Goal: Communication & Community: Answer question/provide support

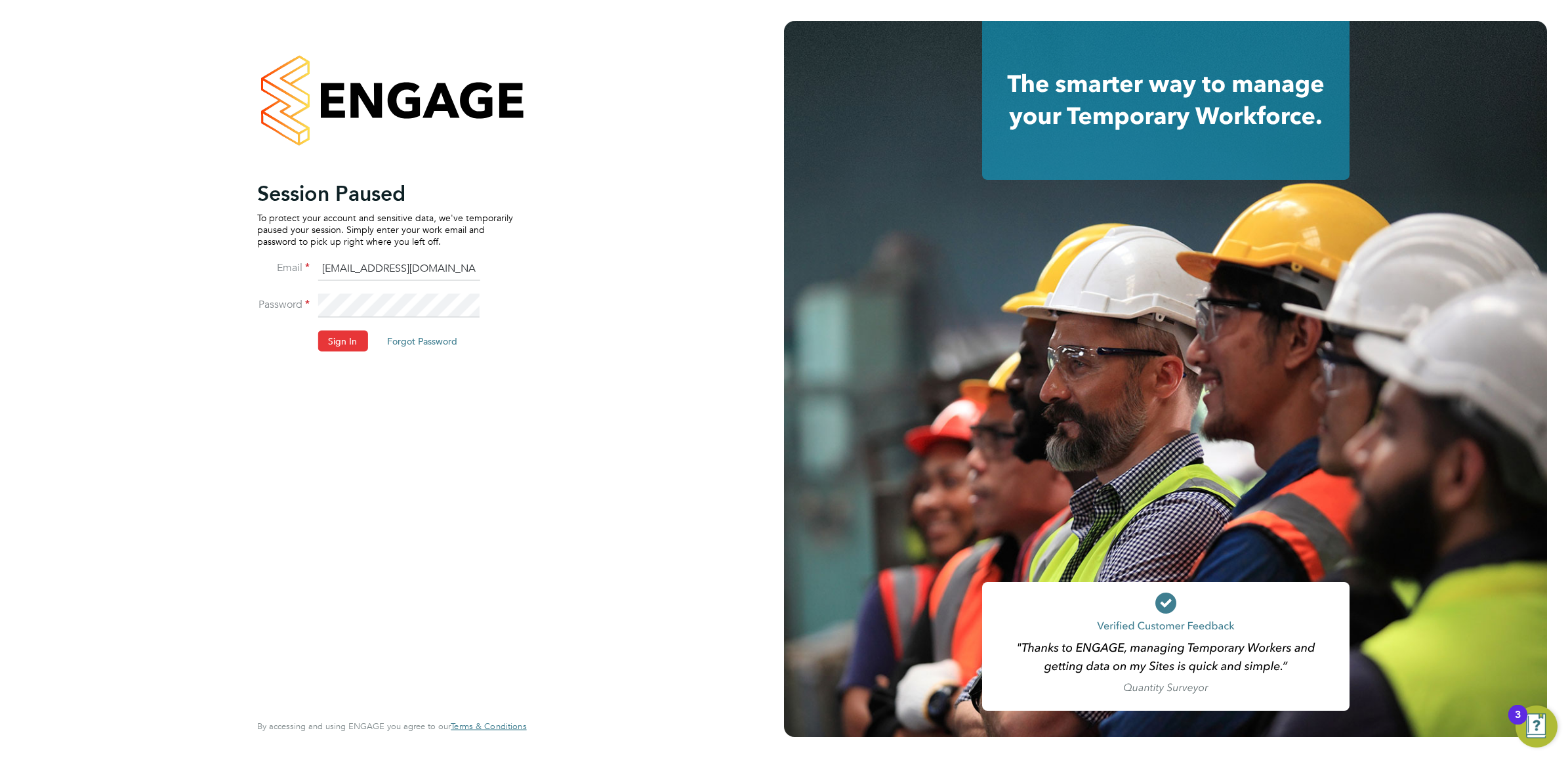
click at [363, 266] on input "ABM@pretiumresourcing.co.uk" at bounding box center [399, 269] width 162 height 24
type input "Sasha.apleona@pretiumresourcing.co.uk"
click at [346, 343] on button "Sign In" at bounding box center [342, 340] width 50 height 21
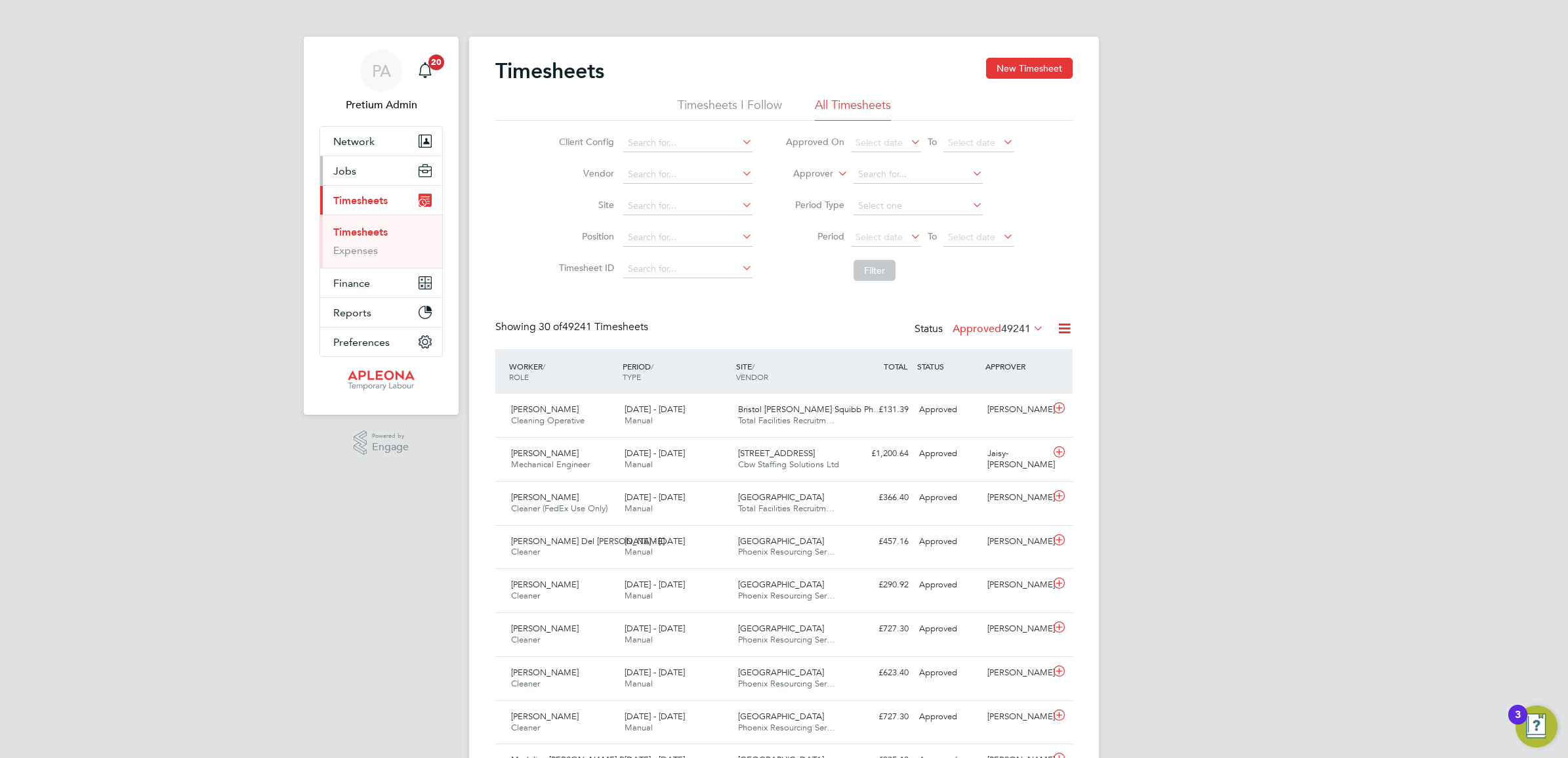
click at [377, 168] on button "Jobs" at bounding box center [381, 170] width 122 height 29
drag, startPoint x: 364, startPoint y: 219, endPoint x: 384, endPoint y: 225, distance: 20.9
click at [363, 219] on link "Vacancies" at bounding box center [356, 220] width 47 height 12
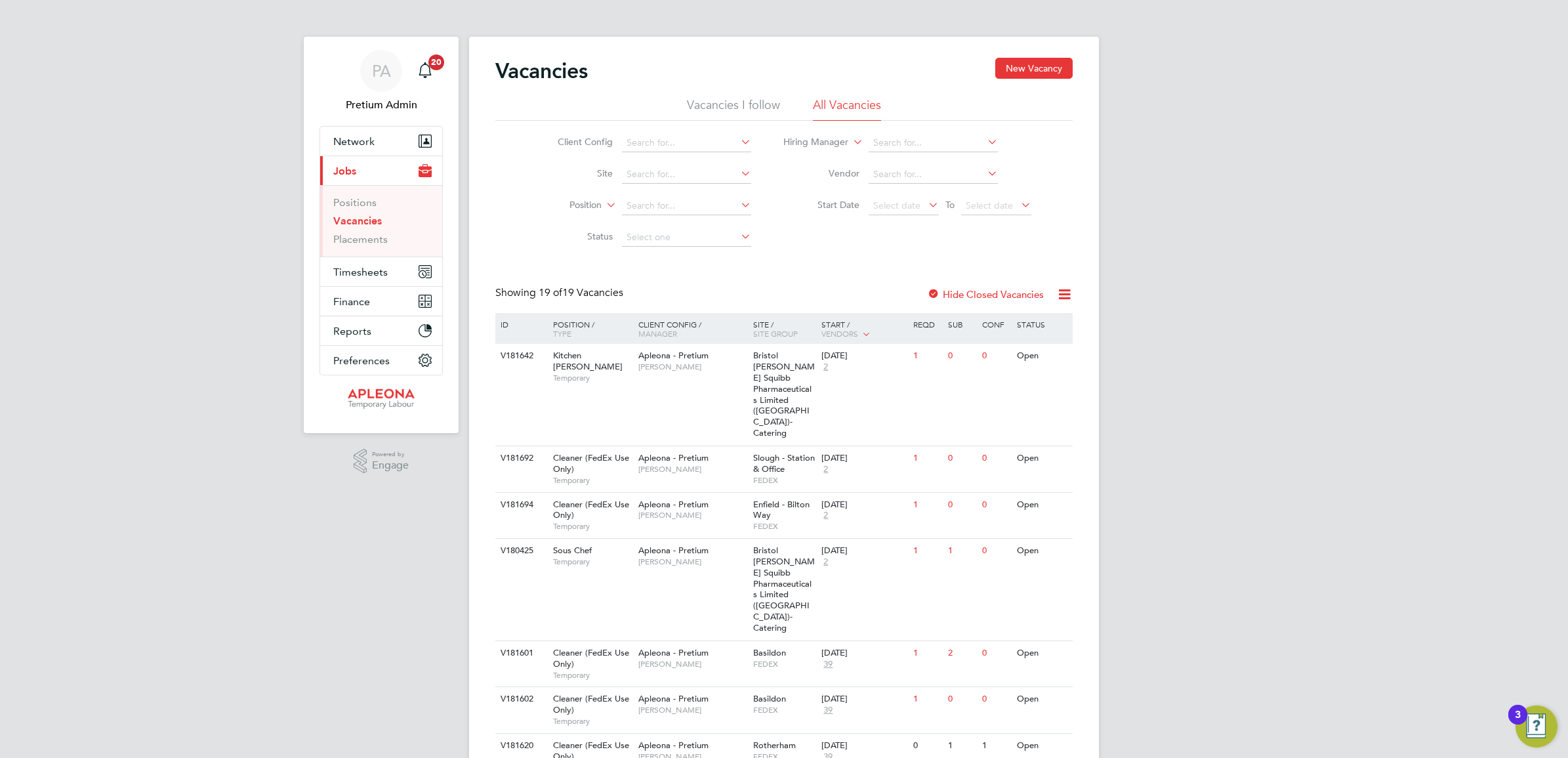
click at [1065, 297] on icon at bounding box center [1064, 294] width 16 height 16
click at [998, 323] on li "Download Vacancies Report" at bounding box center [1003, 326] width 133 height 18
drag, startPoint x: 742, startPoint y: 440, endPoint x: 729, endPoint y: 443, distance: 13.3
click at [742, 446] on div "Apleona - Pretium Tracy Sellick" at bounding box center [693, 463] width 115 height 34
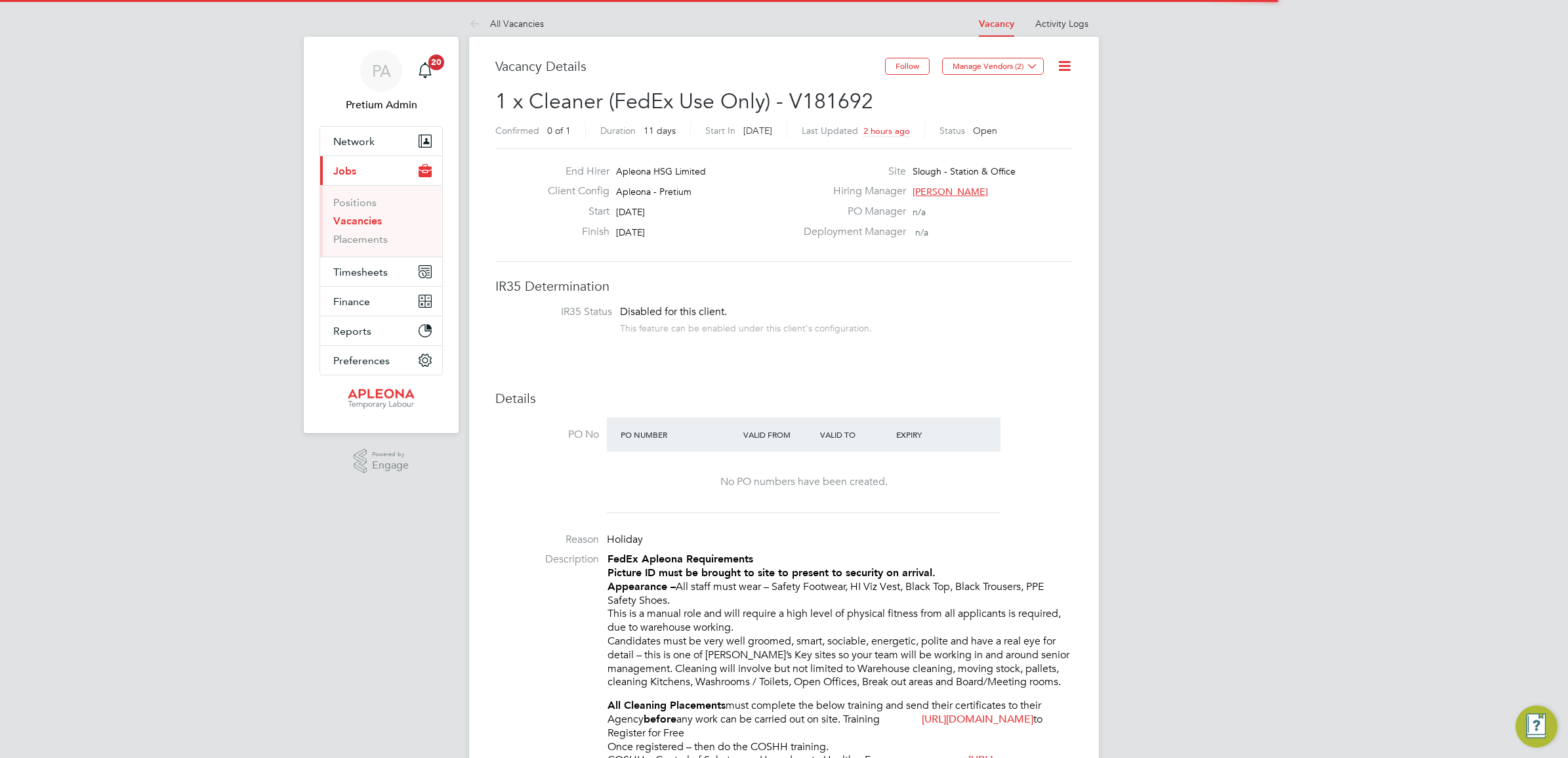
scroll to position [38, 92]
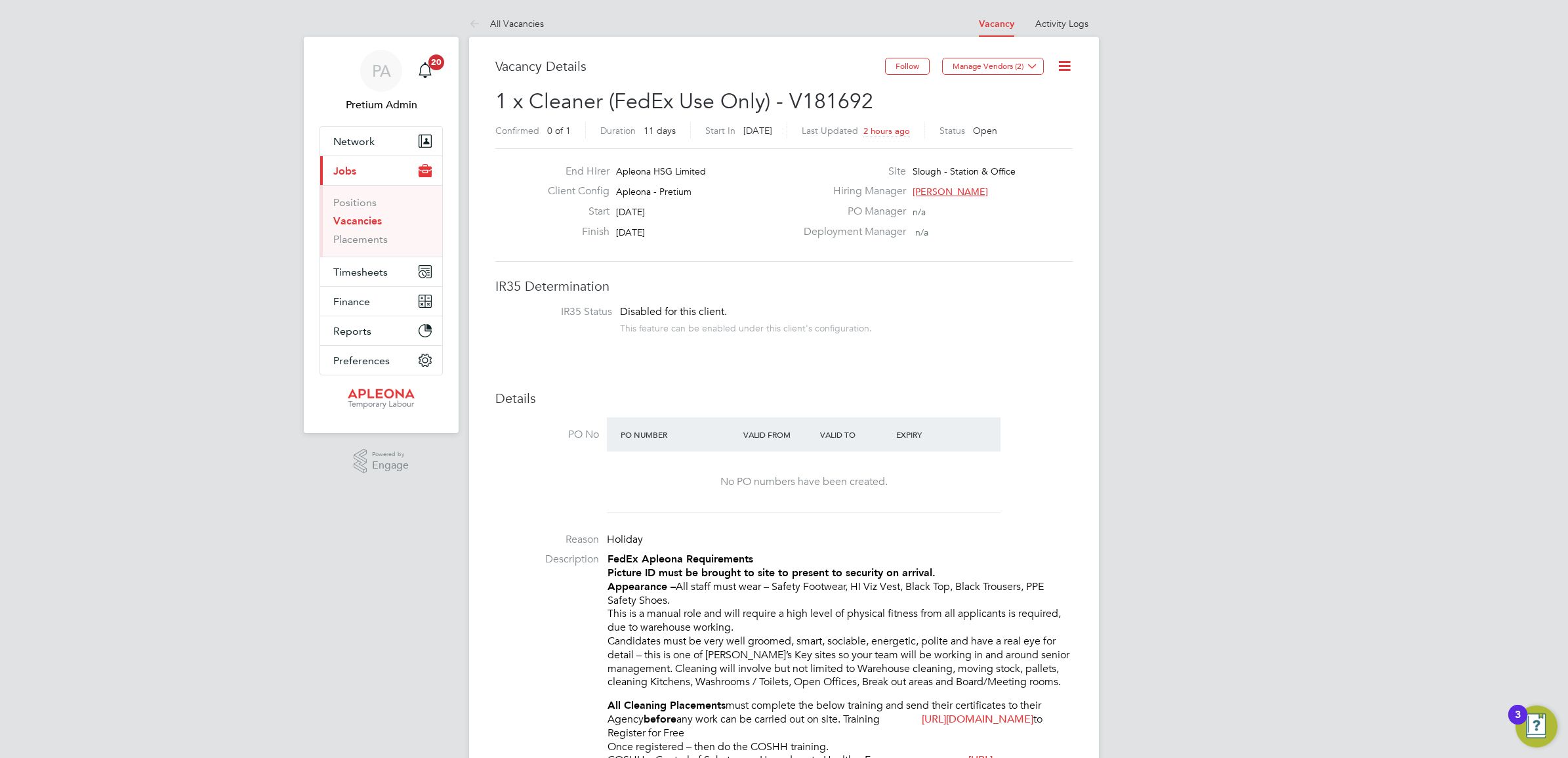
drag, startPoint x: 363, startPoint y: 215, endPoint x: 461, endPoint y: 280, distance: 117.6
click at [363, 215] on link "Vacancies" at bounding box center [357, 220] width 48 height 12
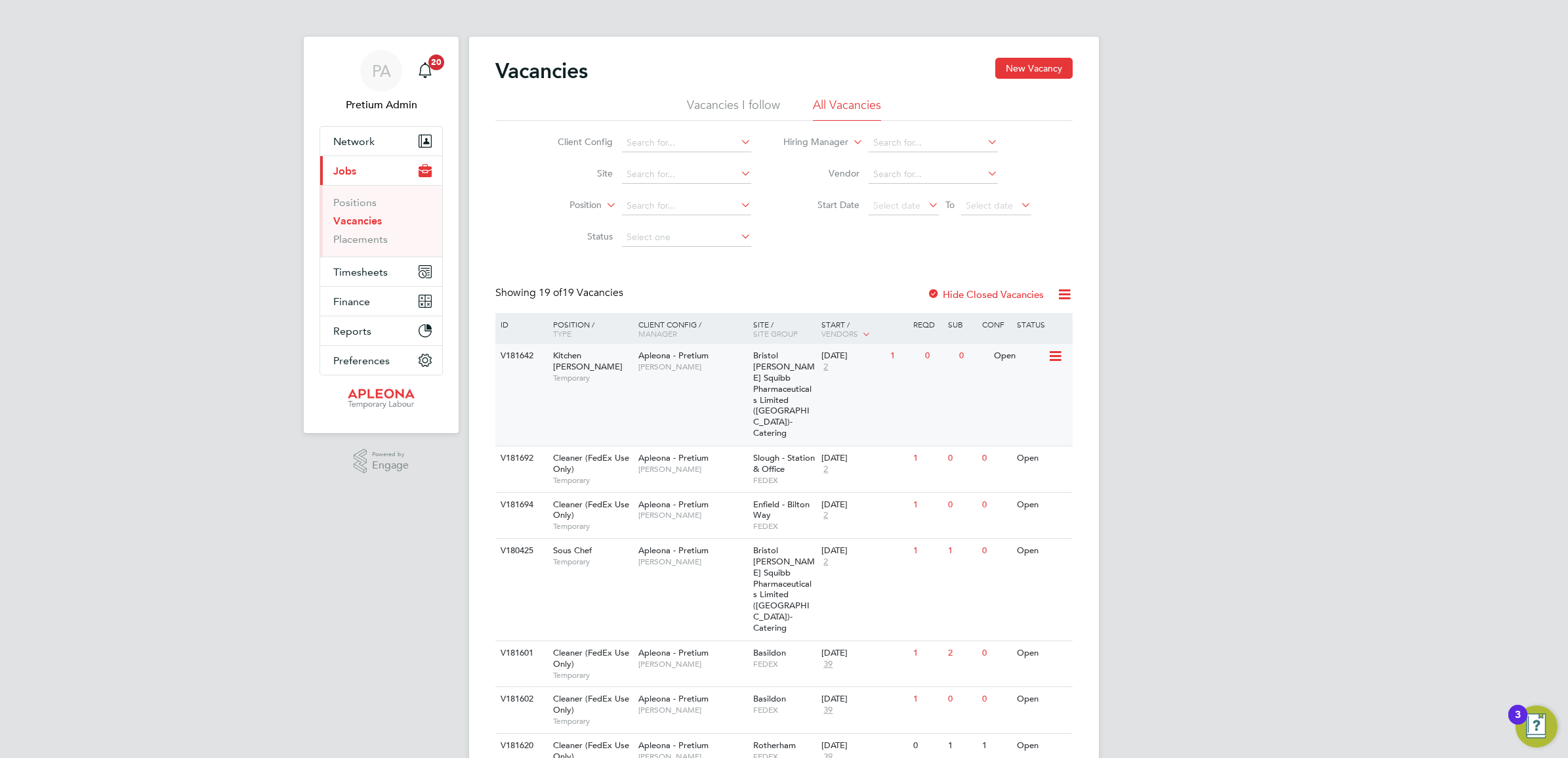
click at [624, 379] on div "V181642 Kitchen Porter Temporary Apleona - Pretium Lisa Chapple Bristol Myers S…" at bounding box center [784, 395] width 577 height 101
drag, startPoint x: 372, startPoint y: 237, endPoint x: 382, endPoint y: 240, distance: 10.4
click at [372, 237] on link "Placements" at bounding box center [360, 239] width 55 height 12
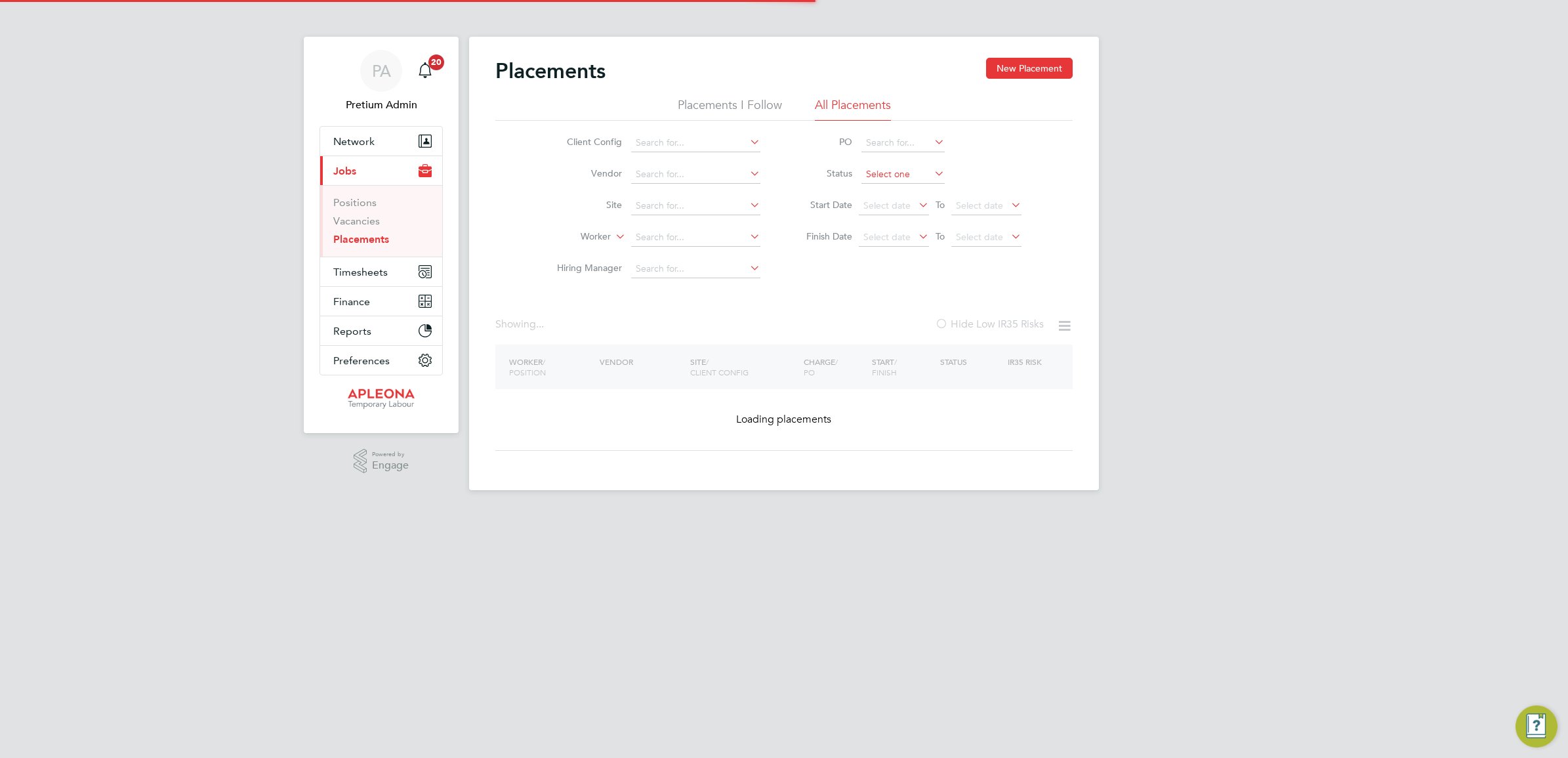
click at [890, 170] on input at bounding box center [903, 174] width 84 height 18
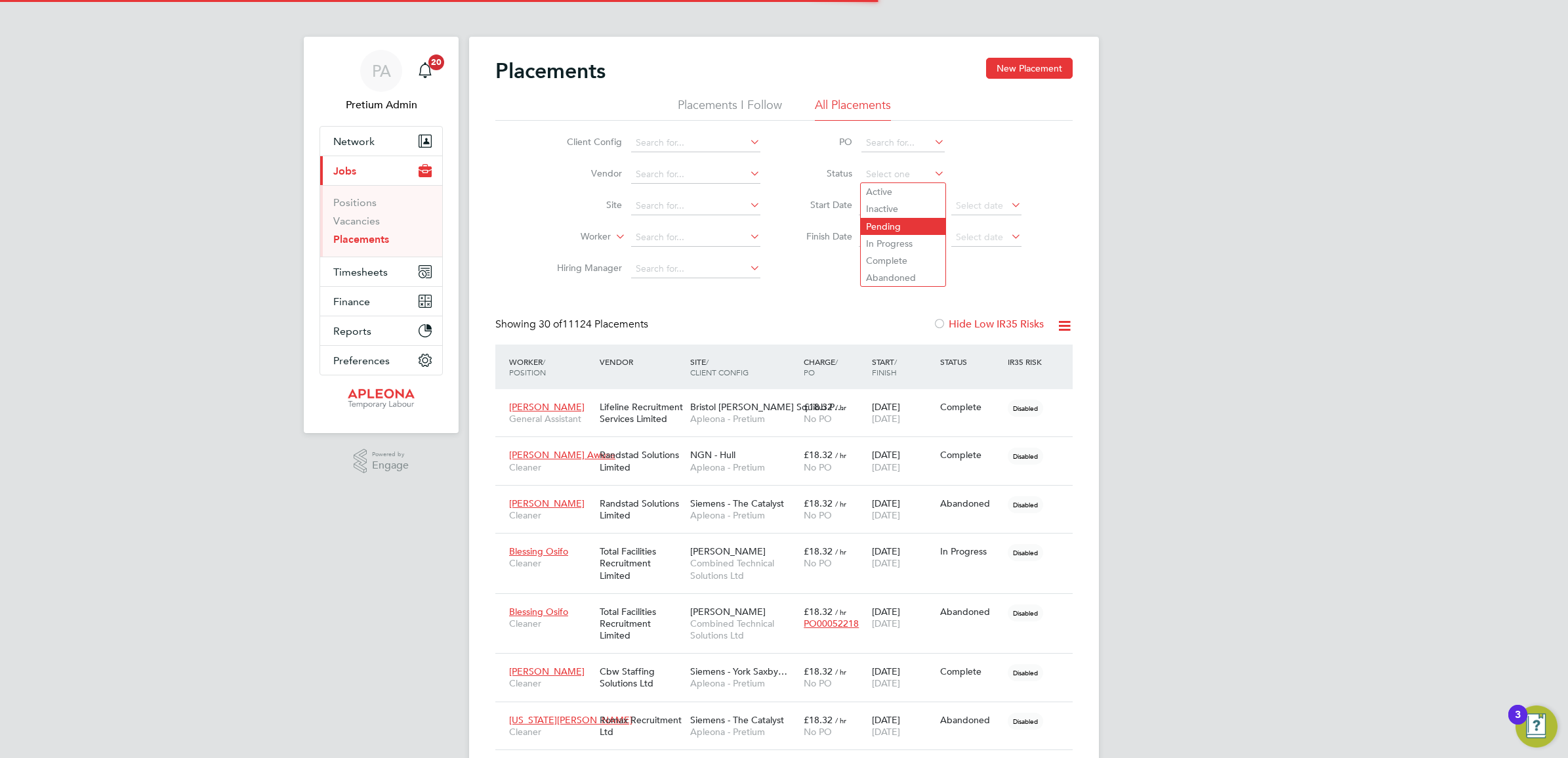
click at [908, 228] on li "Pending" at bounding box center [903, 227] width 84 height 17
type input "Pending"
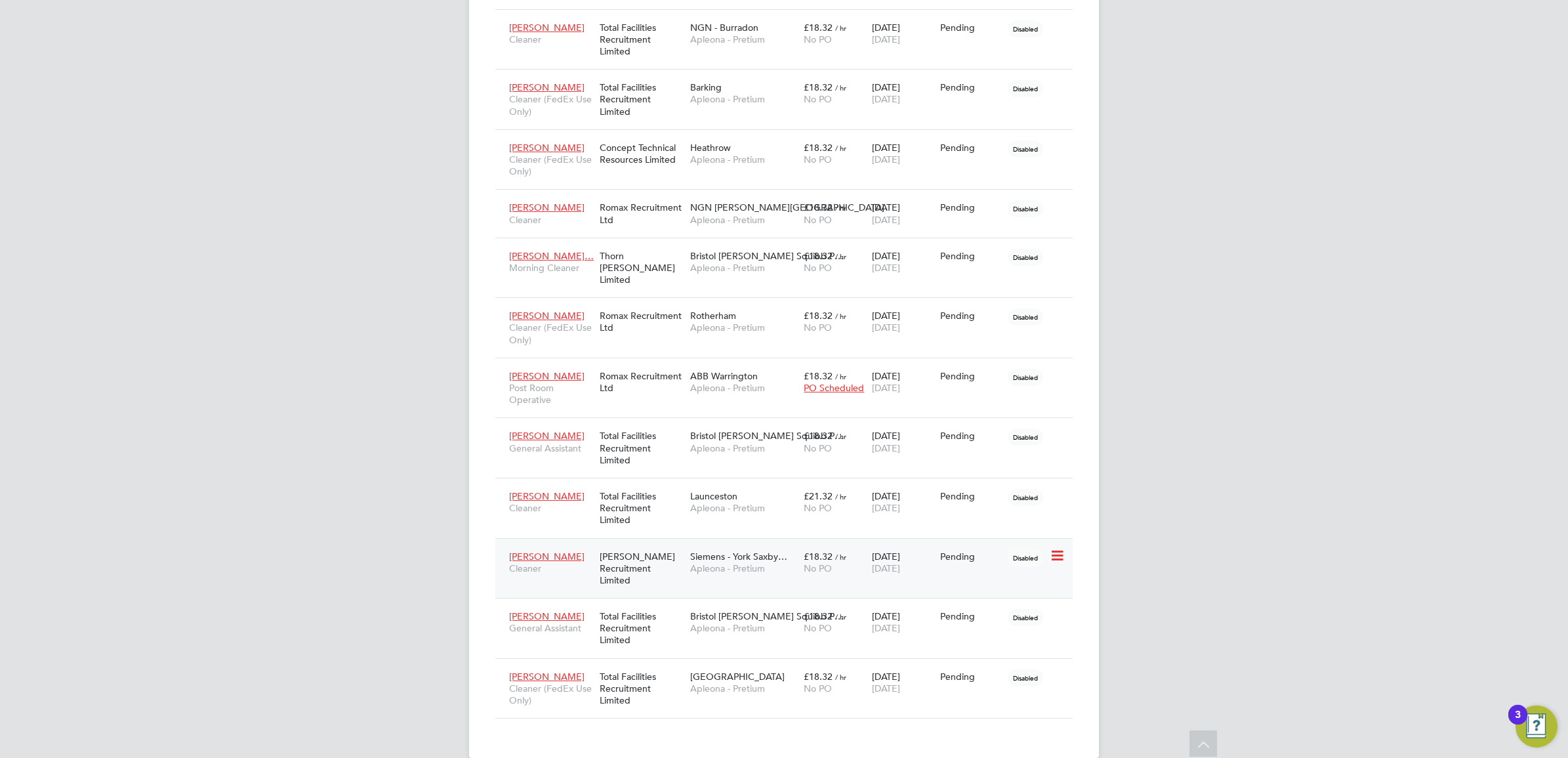
click at [858, 551] on div "£18.32 / hr No PO" at bounding box center [834, 562] width 68 height 37
click at [855, 257] on div "£18.32 / hr No PO" at bounding box center [834, 262] width 68 height 37
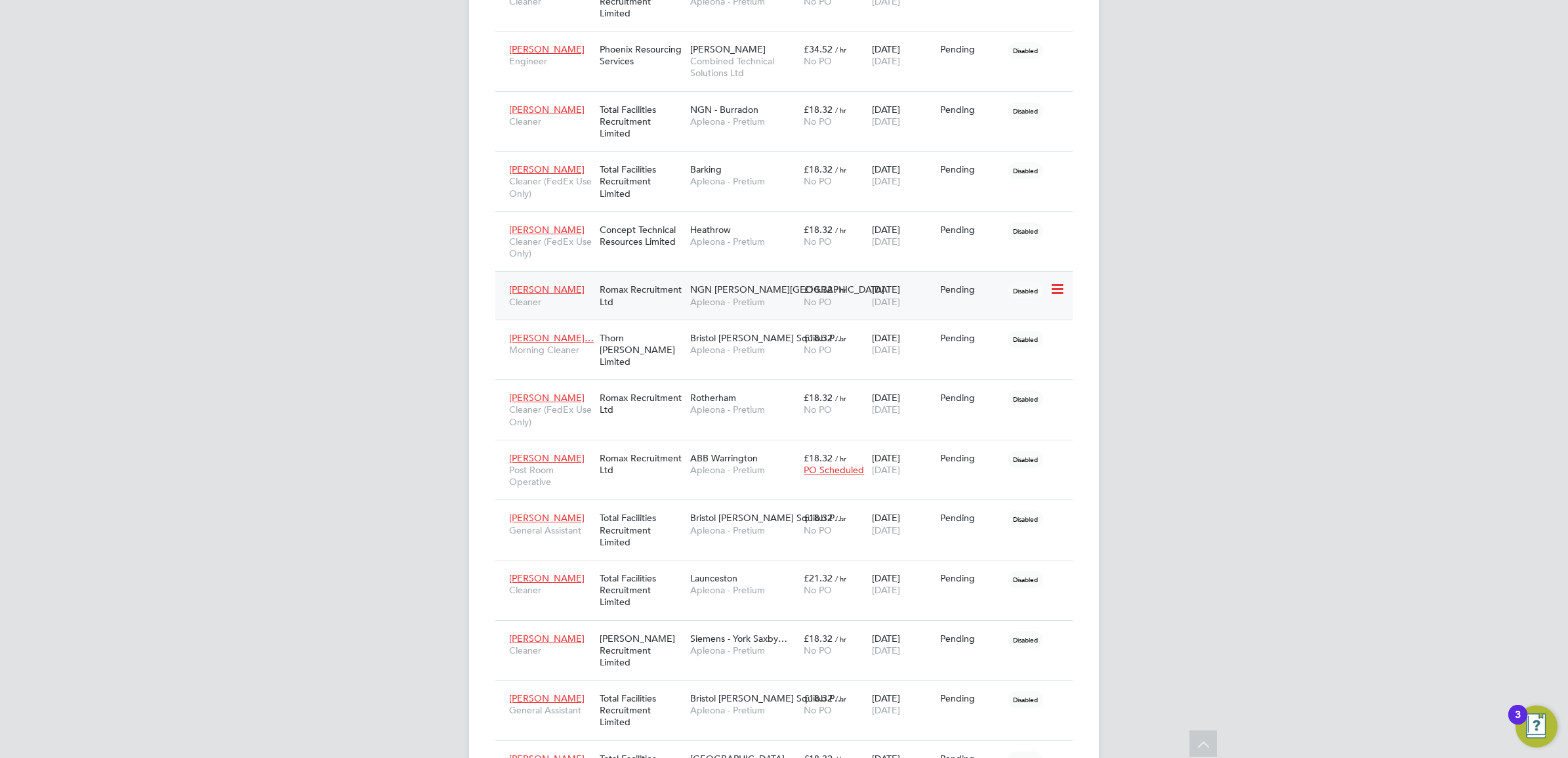
click at [776, 300] on span "Apleona - Pretium" at bounding box center [743, 301] width 107 height 12
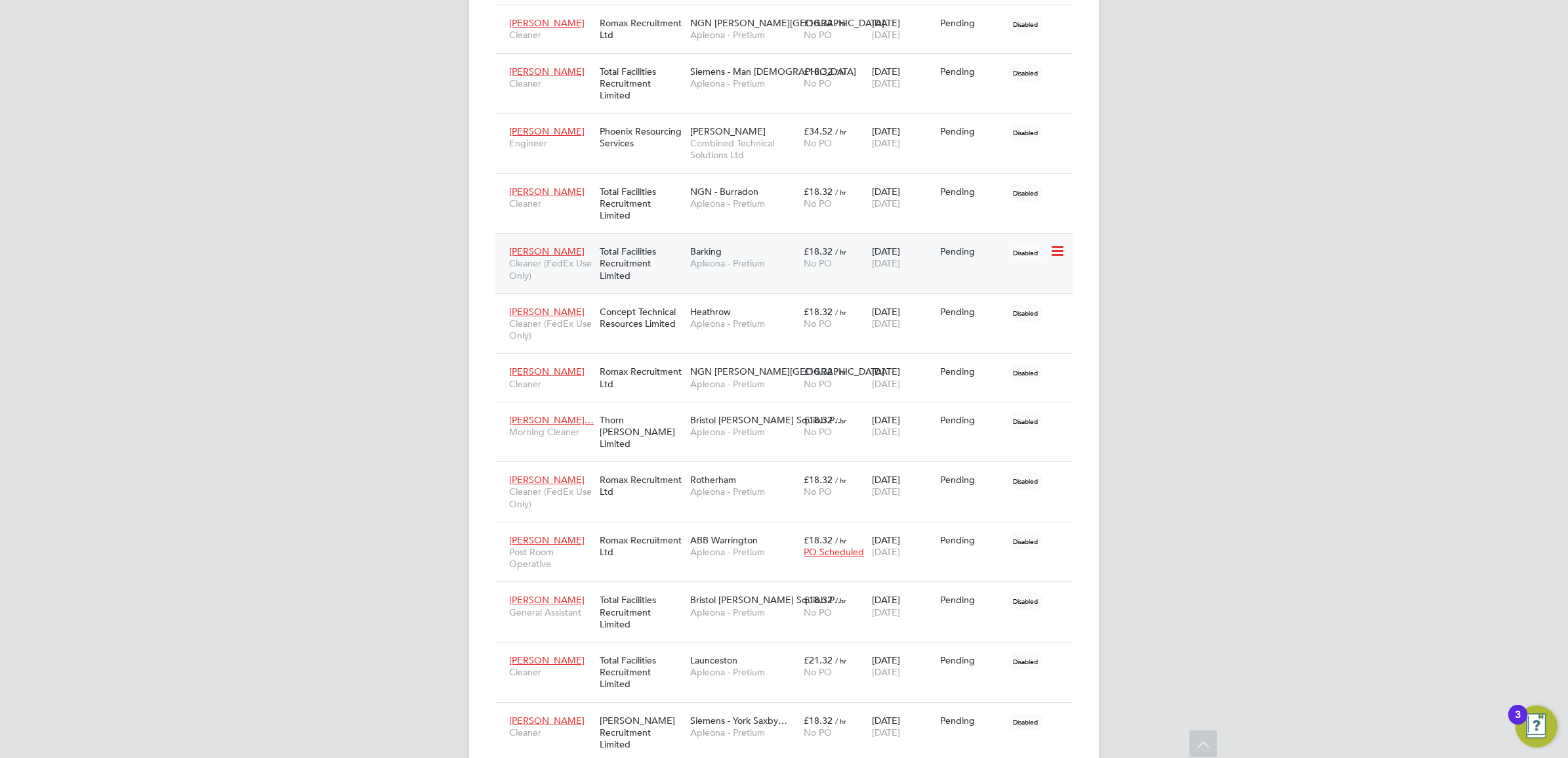
click at [900, 273] on div "30 Sep 2025 24 Oct 2025" at bounding box center [902, 257] width 68 height 37
click at [855, 271] on div "£18.32 / hr No PO" at bounding box center [834, 257] width 68 height 37
click at [862, 209] on div "No PO" at bounding box center [835, 203] width 61 height 12
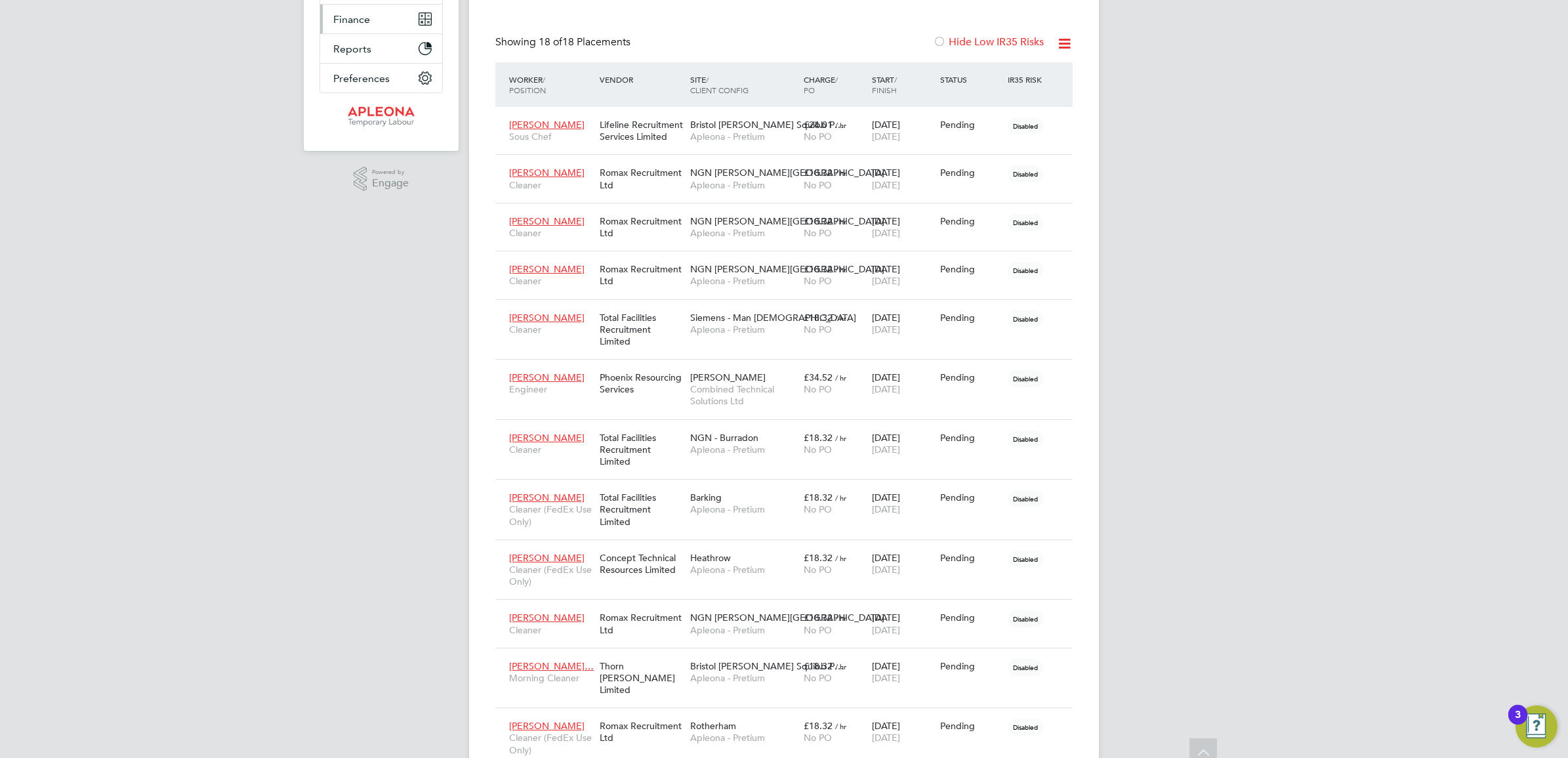
scroll to position [0, 0]
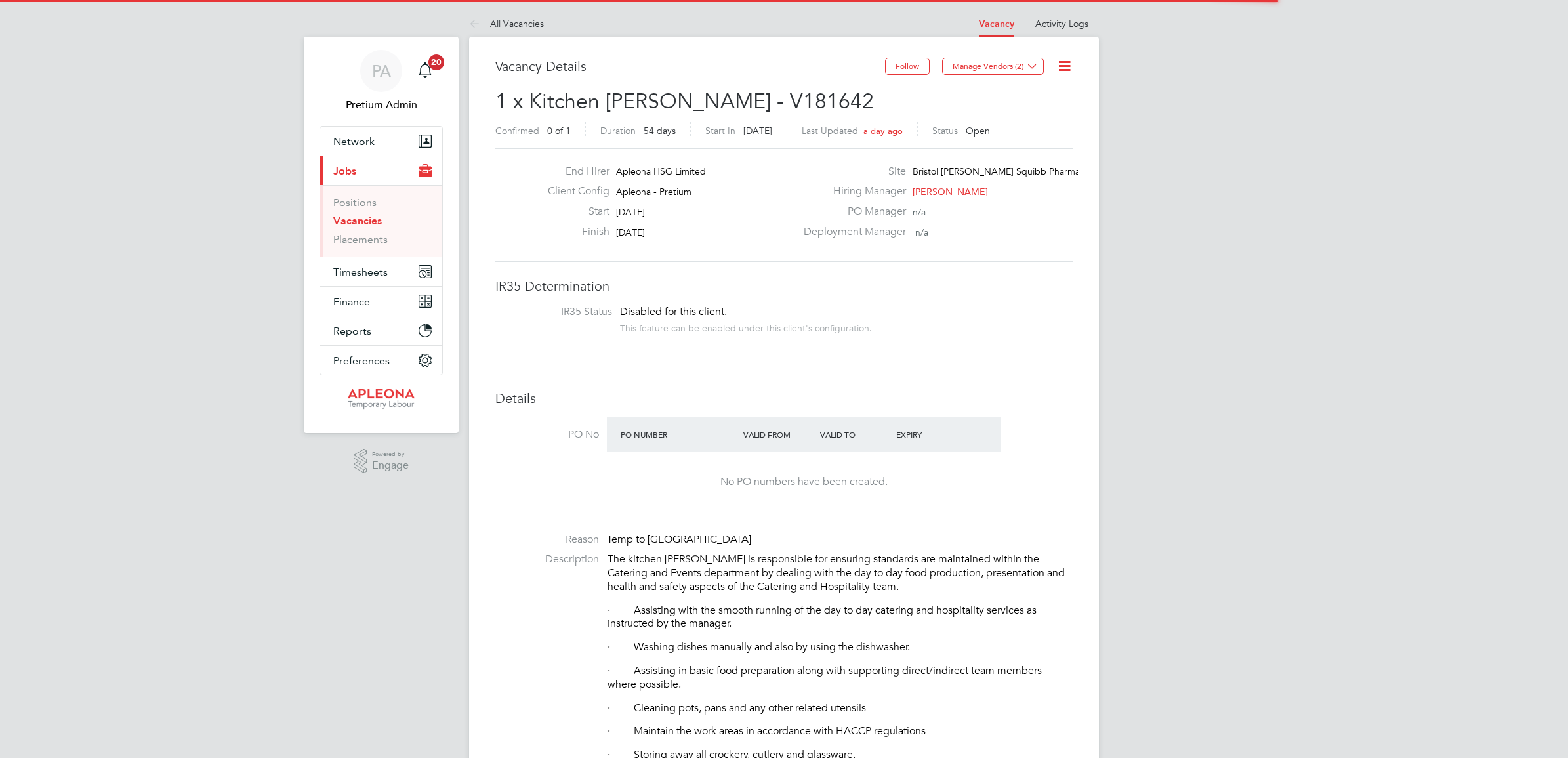
scroll to position [38, 92]
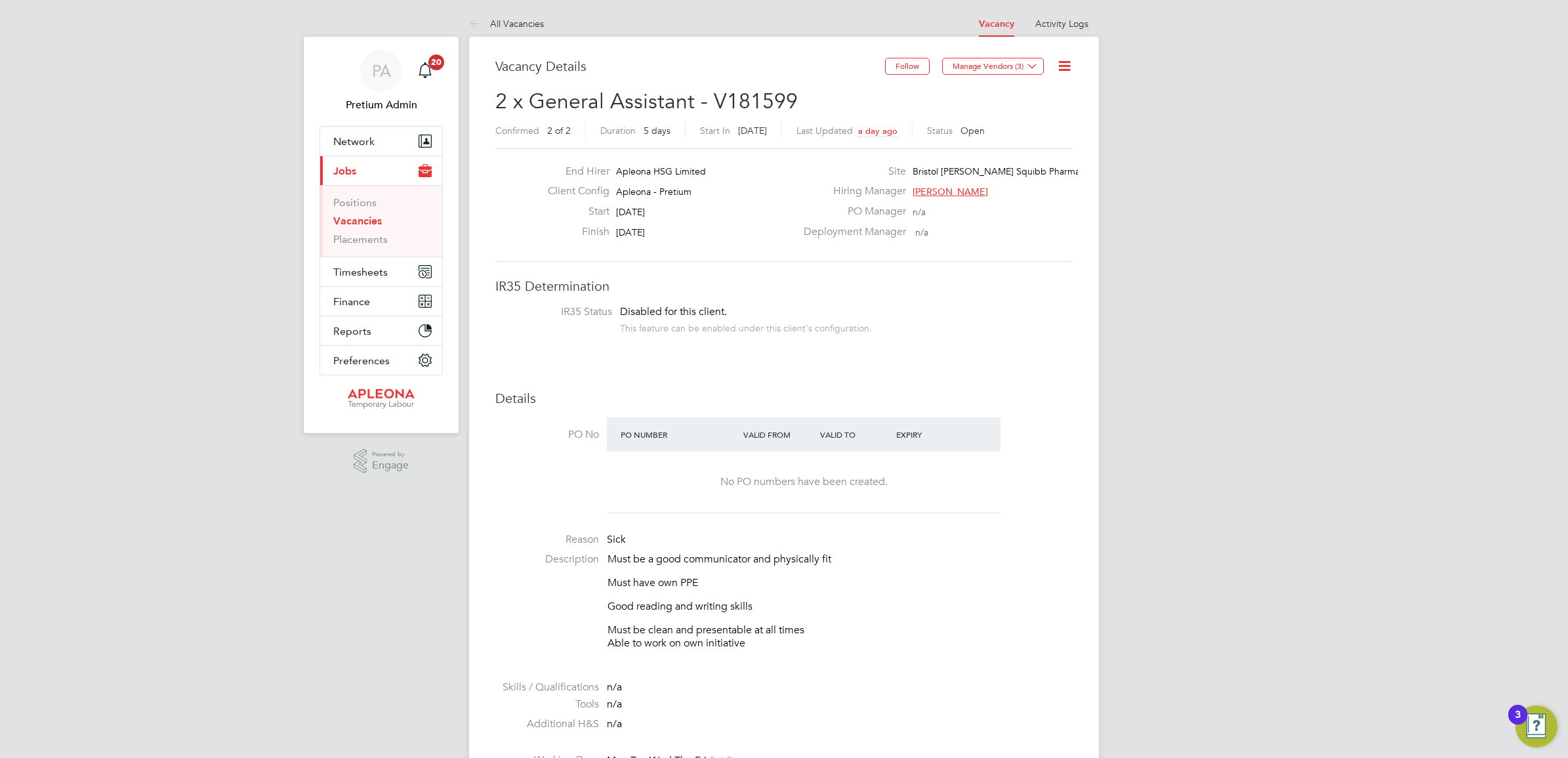
click at [1070, 58] on icon at bounding box center [1064, 65] width 16 height 16
click at [1037, 115] on li "Update Status" at bounding box center [1032, 115] width 76 height 18
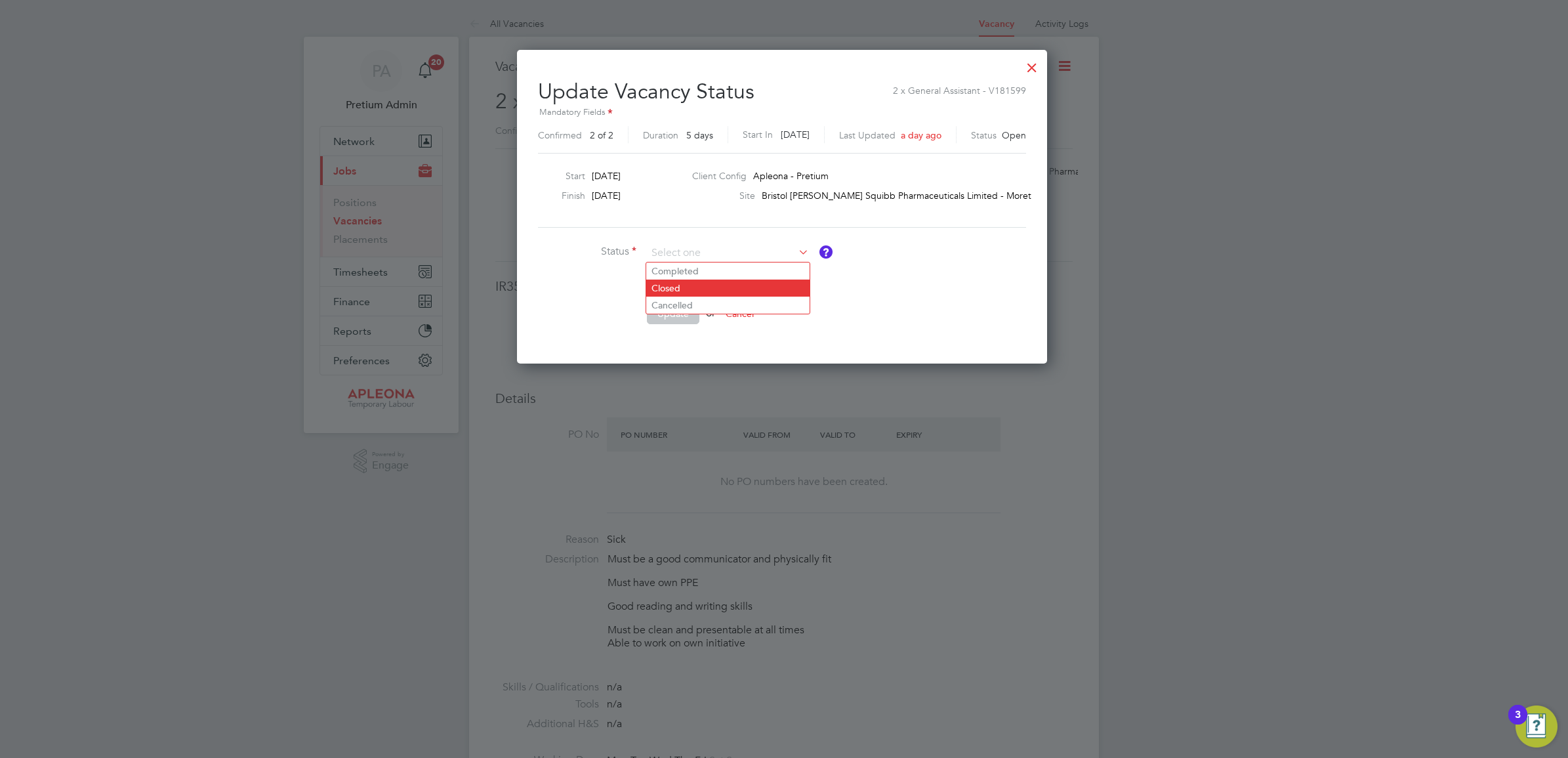
click at [676, 293] on li "Closed" at bounding box center [728, 288] width 164 height 17
type input "Closed"
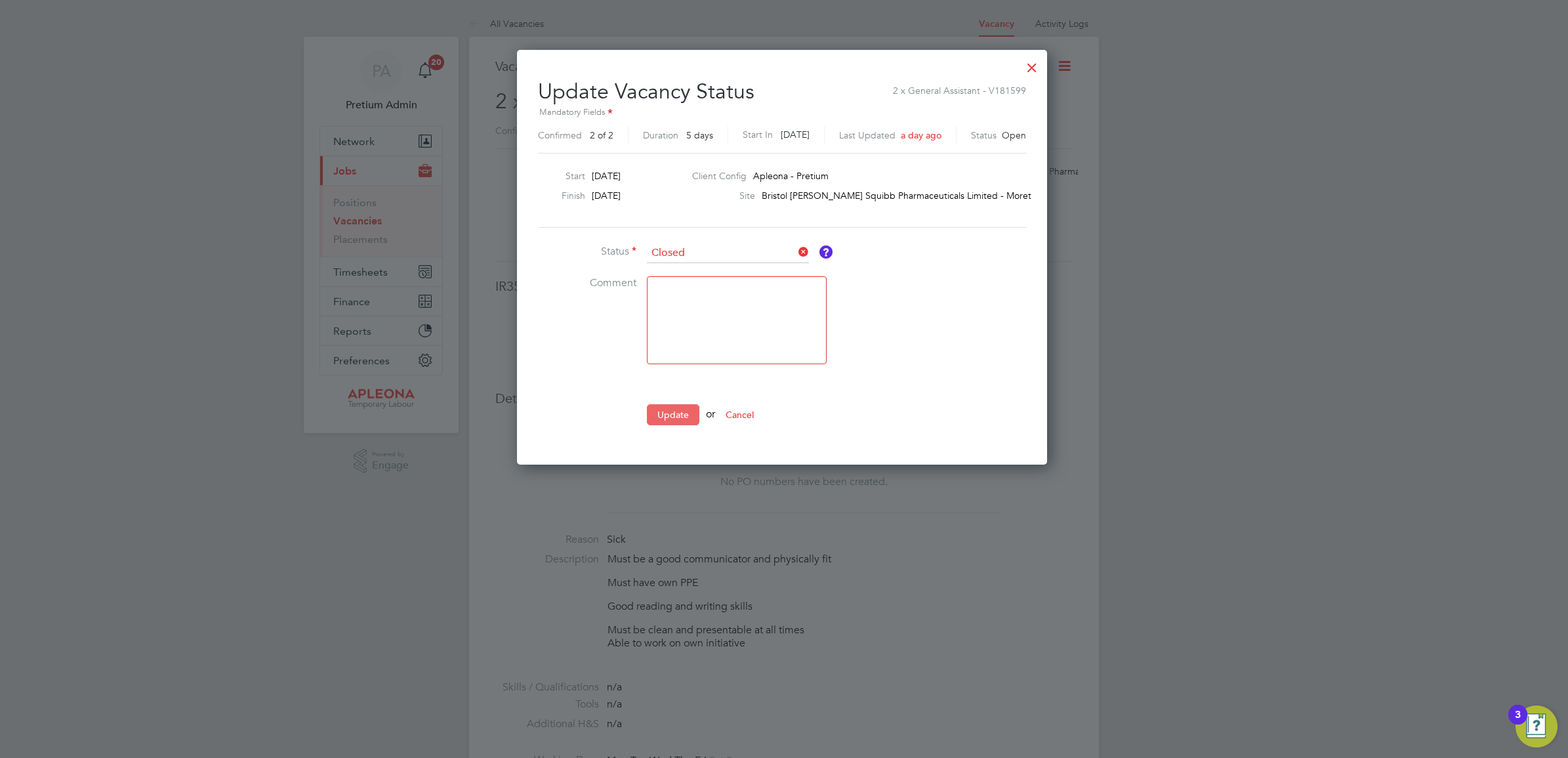
click at [676, 413] on button "Update" at bounding box center [673, 414] width 52 height 21
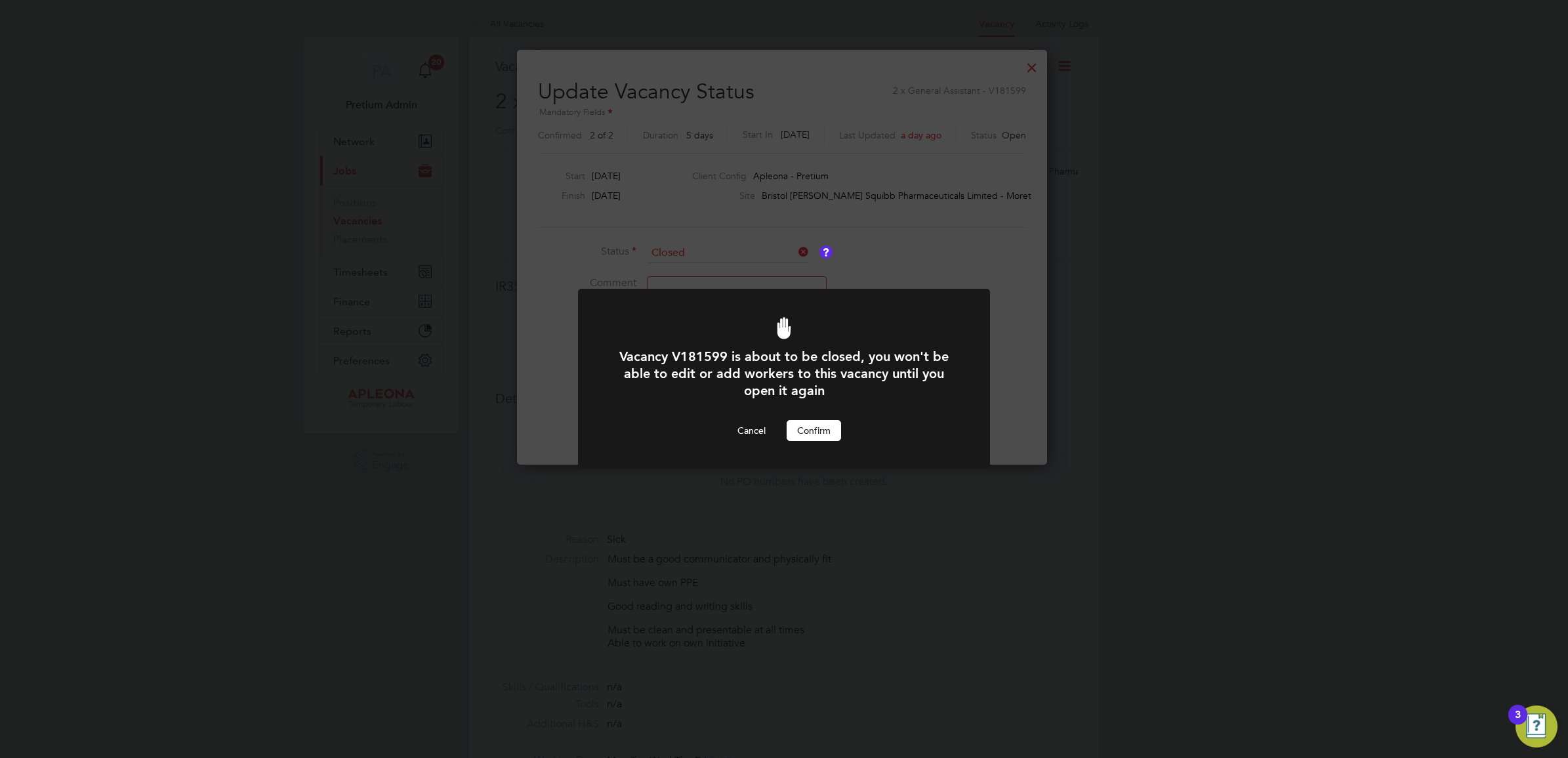
click at [805, 425] on button "Confirm" at bounding box center [813, 430] width 55 height 21
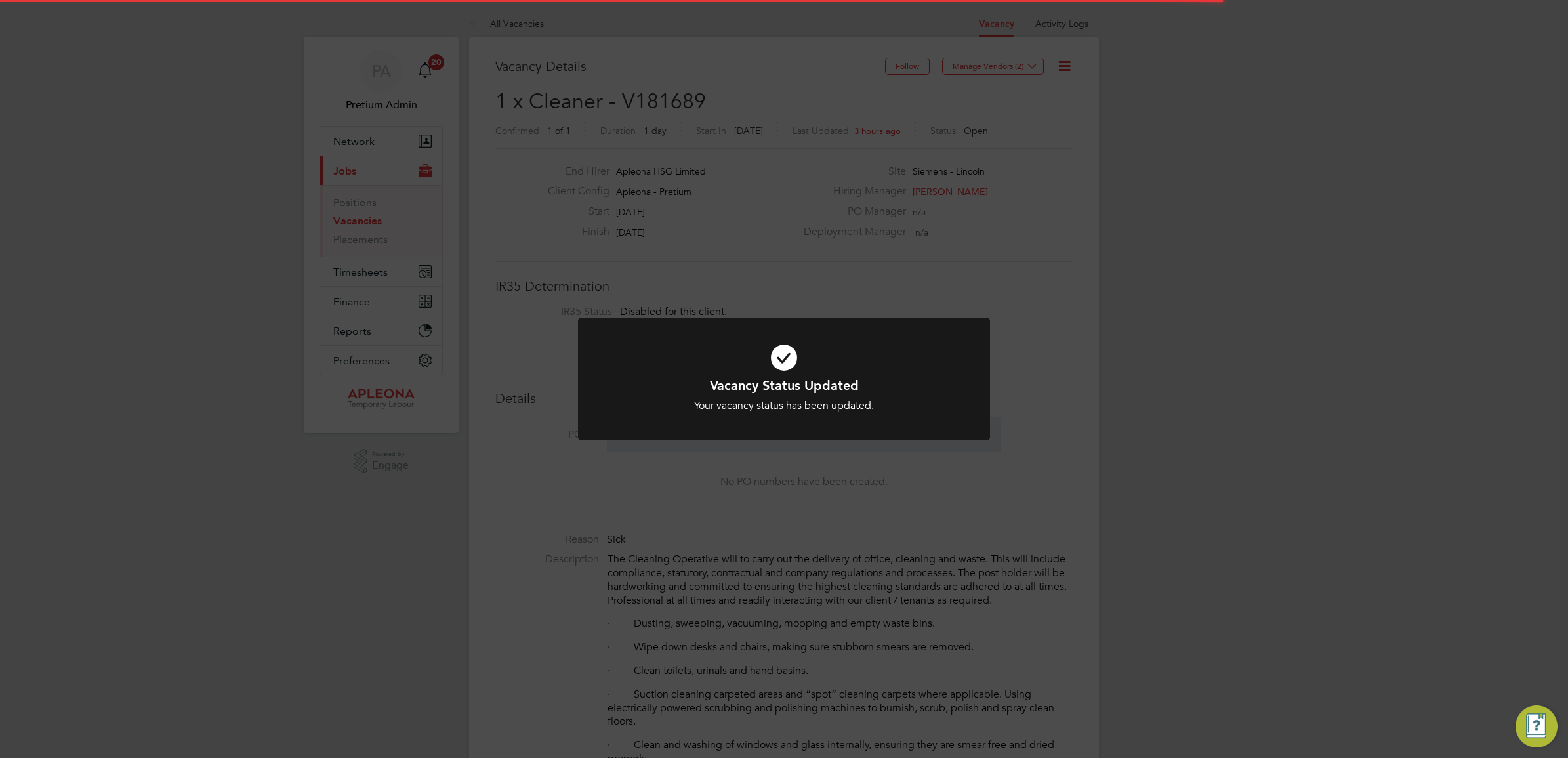
click at [931, 250] on div "Vacancy Status Updated Your vacancy status has been updated. Cancel Okay" at bounding box center [784, 379] width 1568 height 758
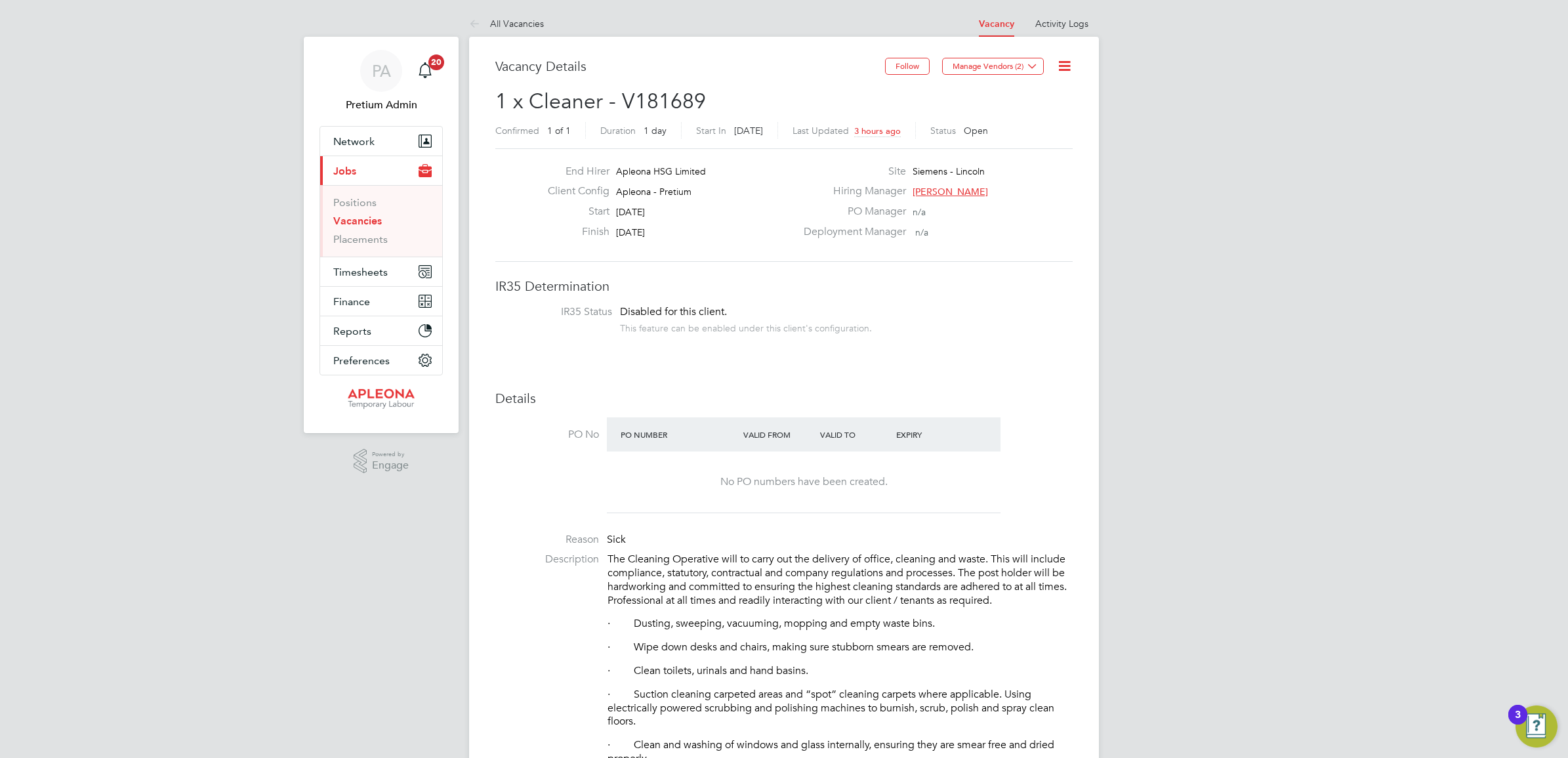
click at [1067, 63] on icon at bounding box center [1064, 65] width 16 height 16
click at [1040, 123] on li "Update Status" at bounding box center [1032, 115] width 76 height 18
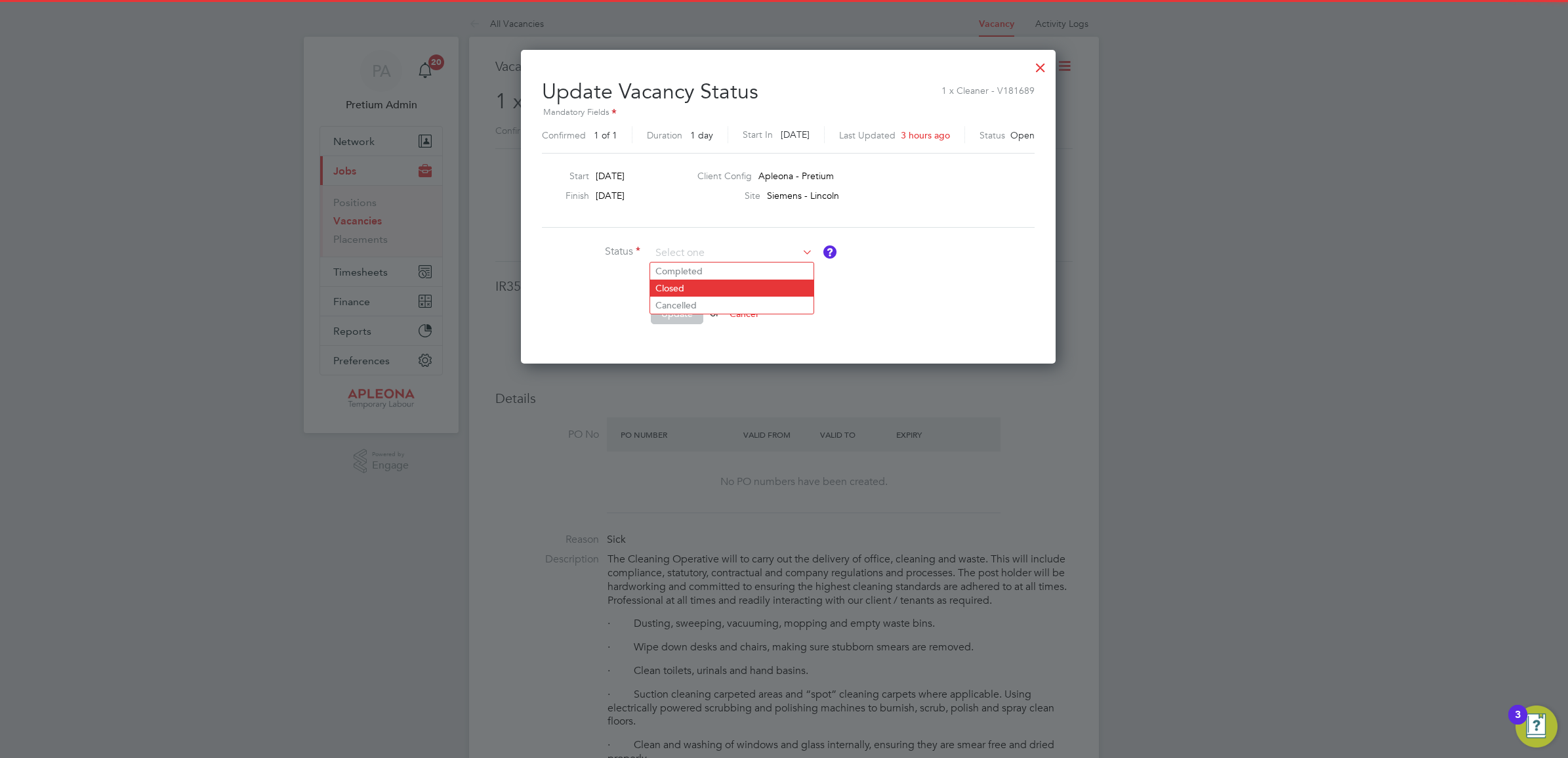
click at [703, 287] on li "Closed" at bounding box center [732, 288] width 164 height 17
type input "Closed"
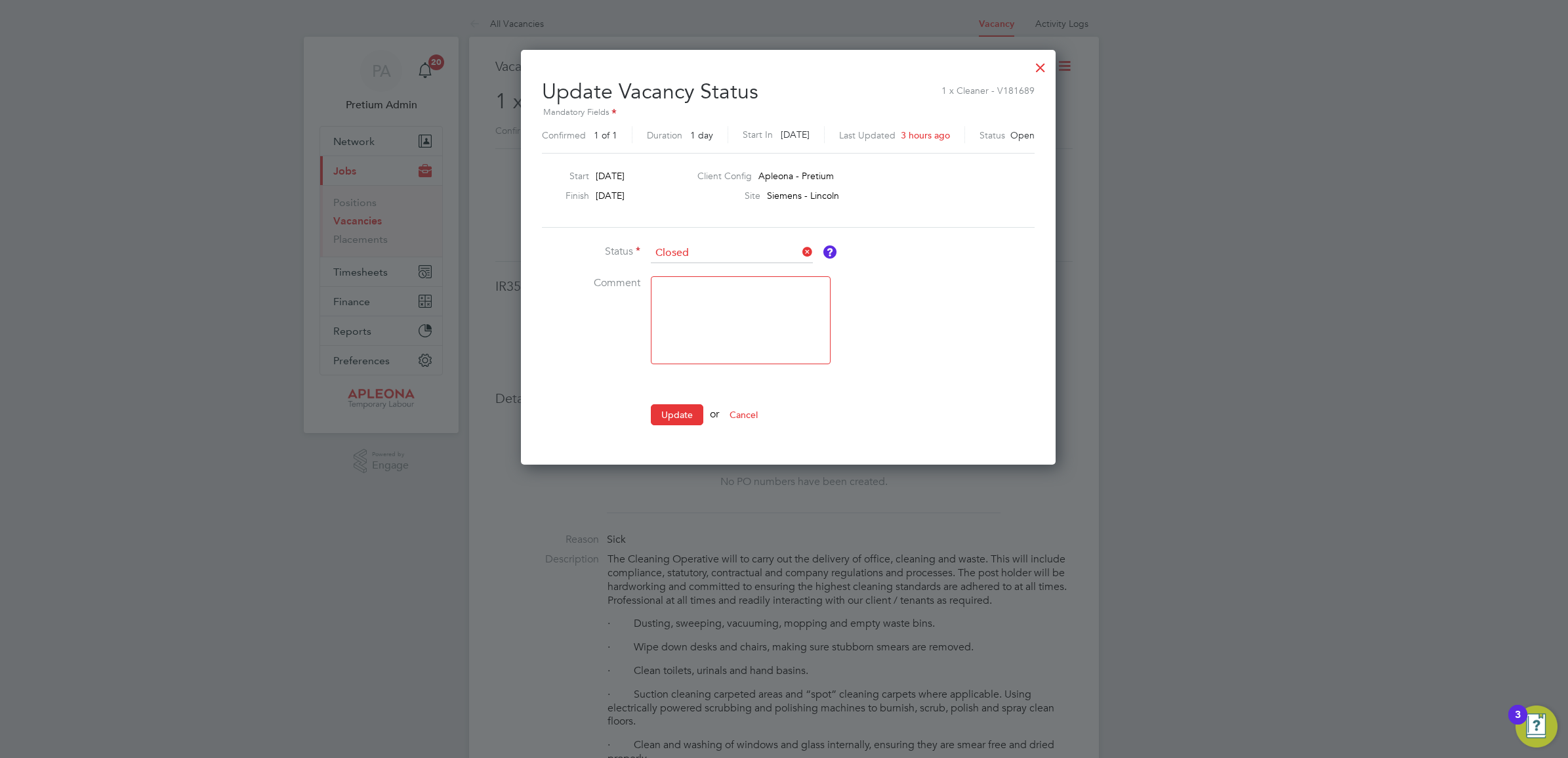
click at [674, 417] on button "Update" at bounding box center [677, 414] width 52 height 21
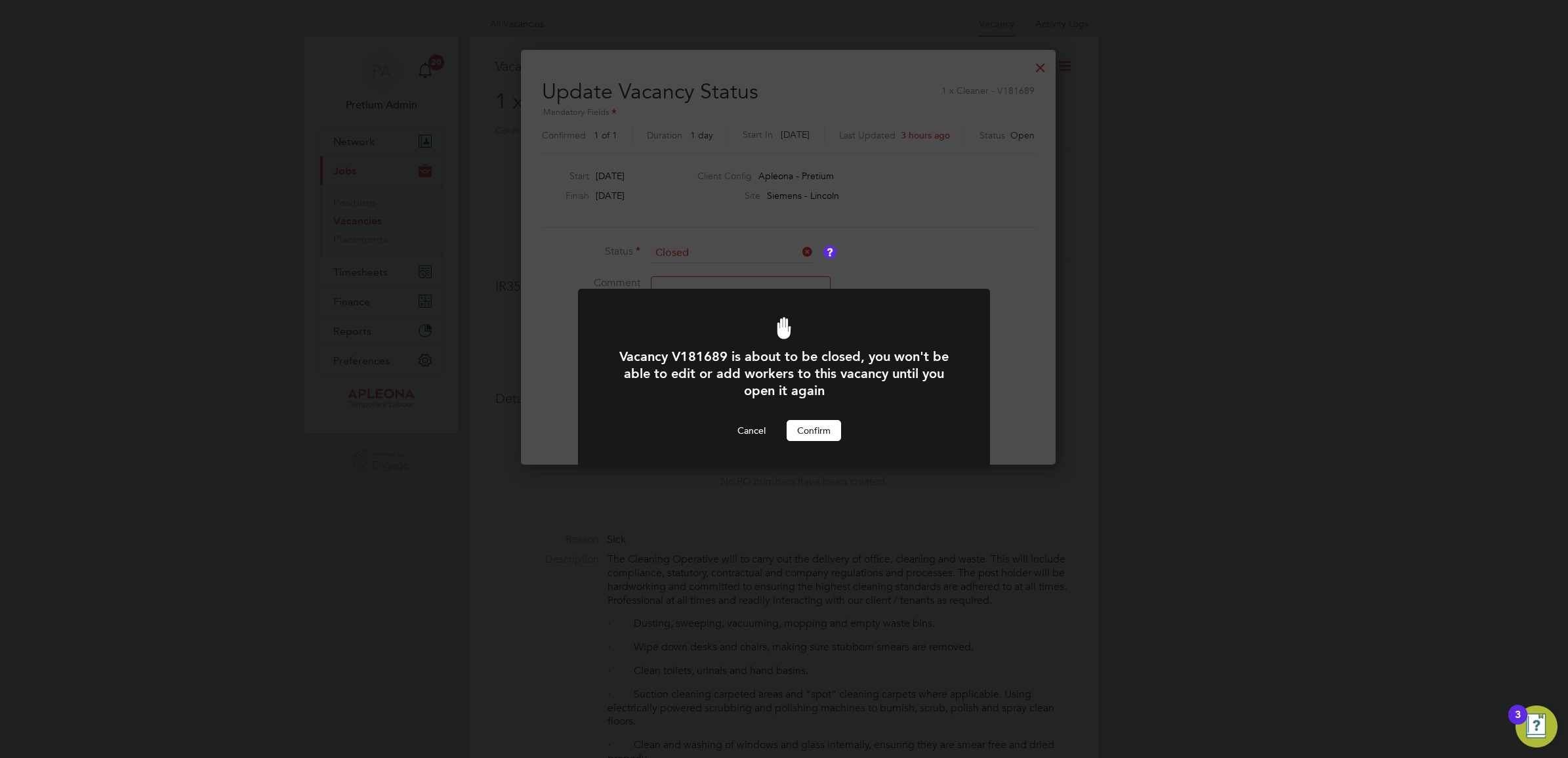
click at [825, 435] on button "Confirm" at bounding box center [813, 430] width 55 height 21
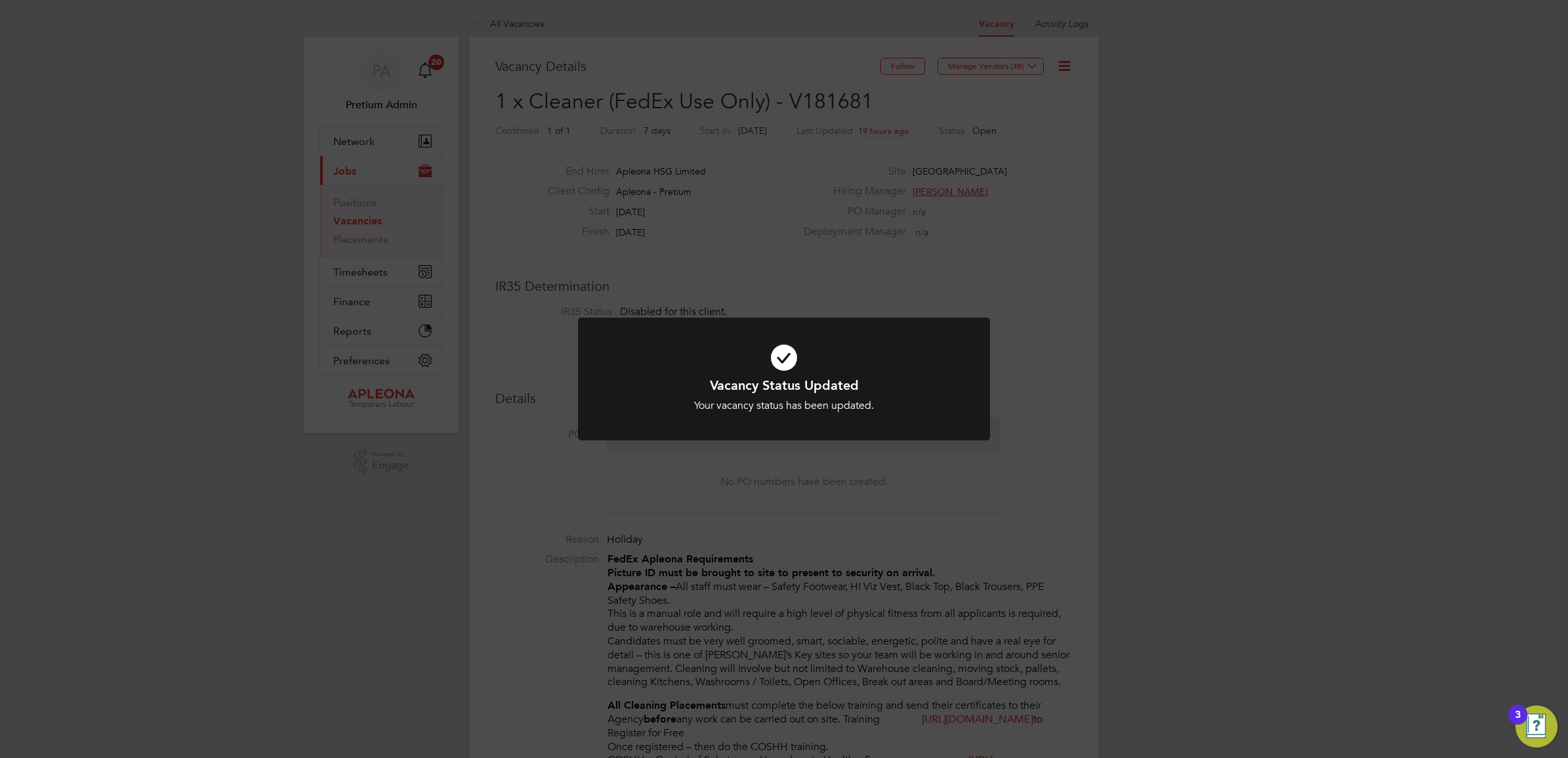
click at [969, 225] on div "Vacancy Status Updated Your vacancy status has been updated. Cancel Okay" at bounding box center [784, 379] width 1568 height 758
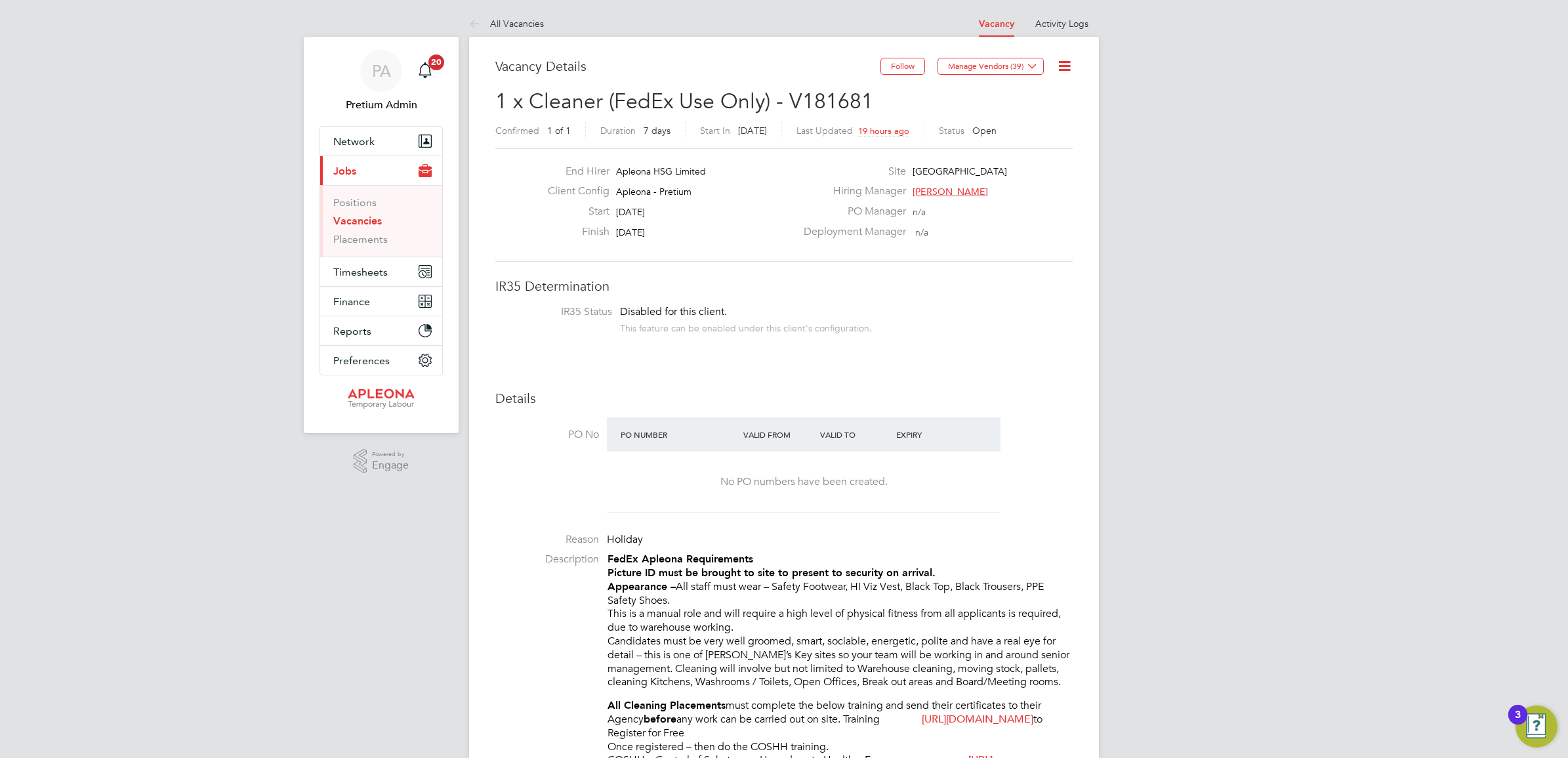
click at [1070, 64] on icon at bounding box center [1064, 65] width 16 height 16
click at [1041, 113] on li "Update Status" at bounding box center [1032, 115] width 76 height 18
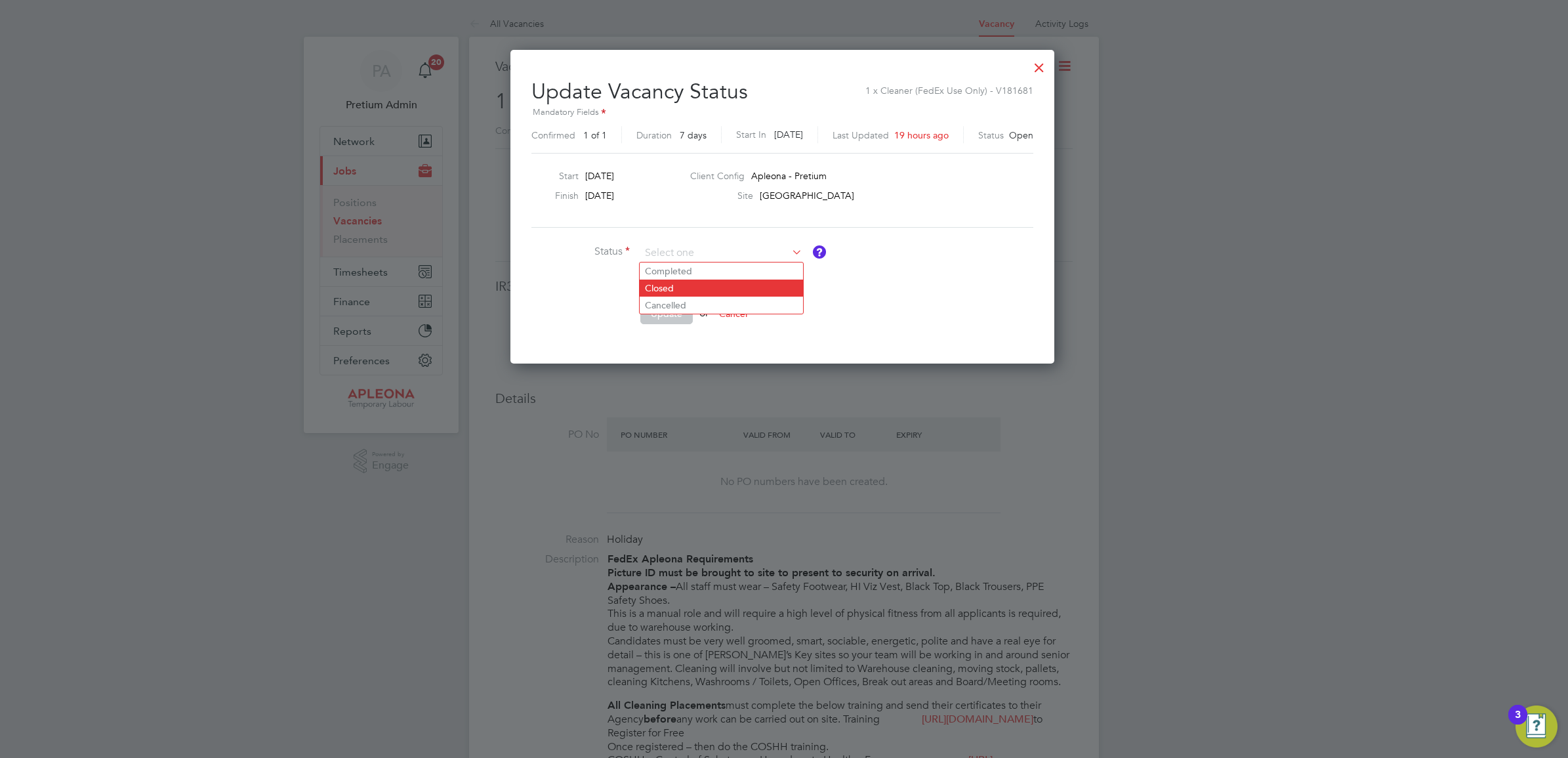
click at [686, 293] on li "Closed" at bounding box center [721, 288] width 164 height 17
type input "Closed"
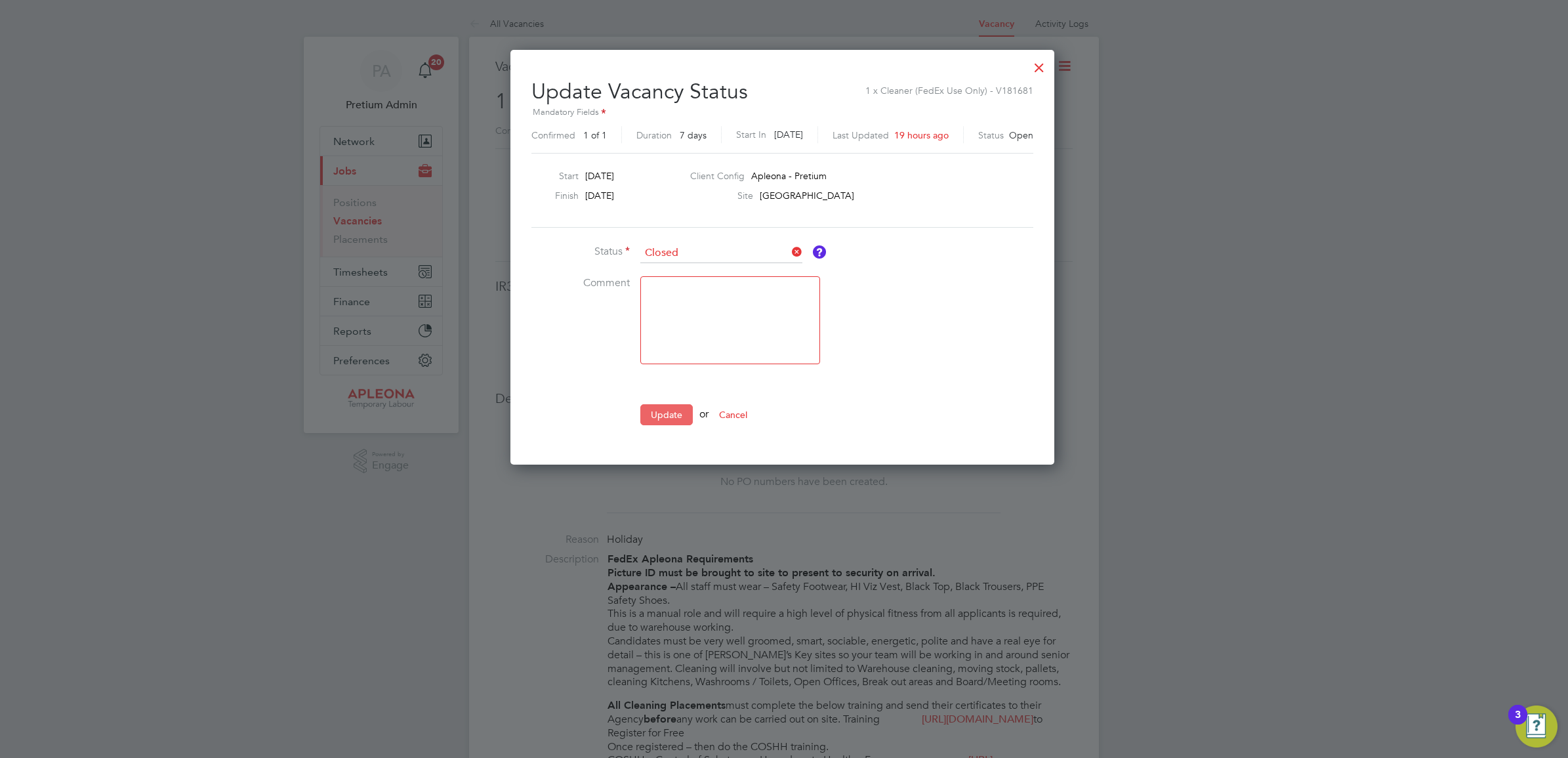
click at [651, 420] on button "Update" at bounding box center [667, 414] width 52 height 21
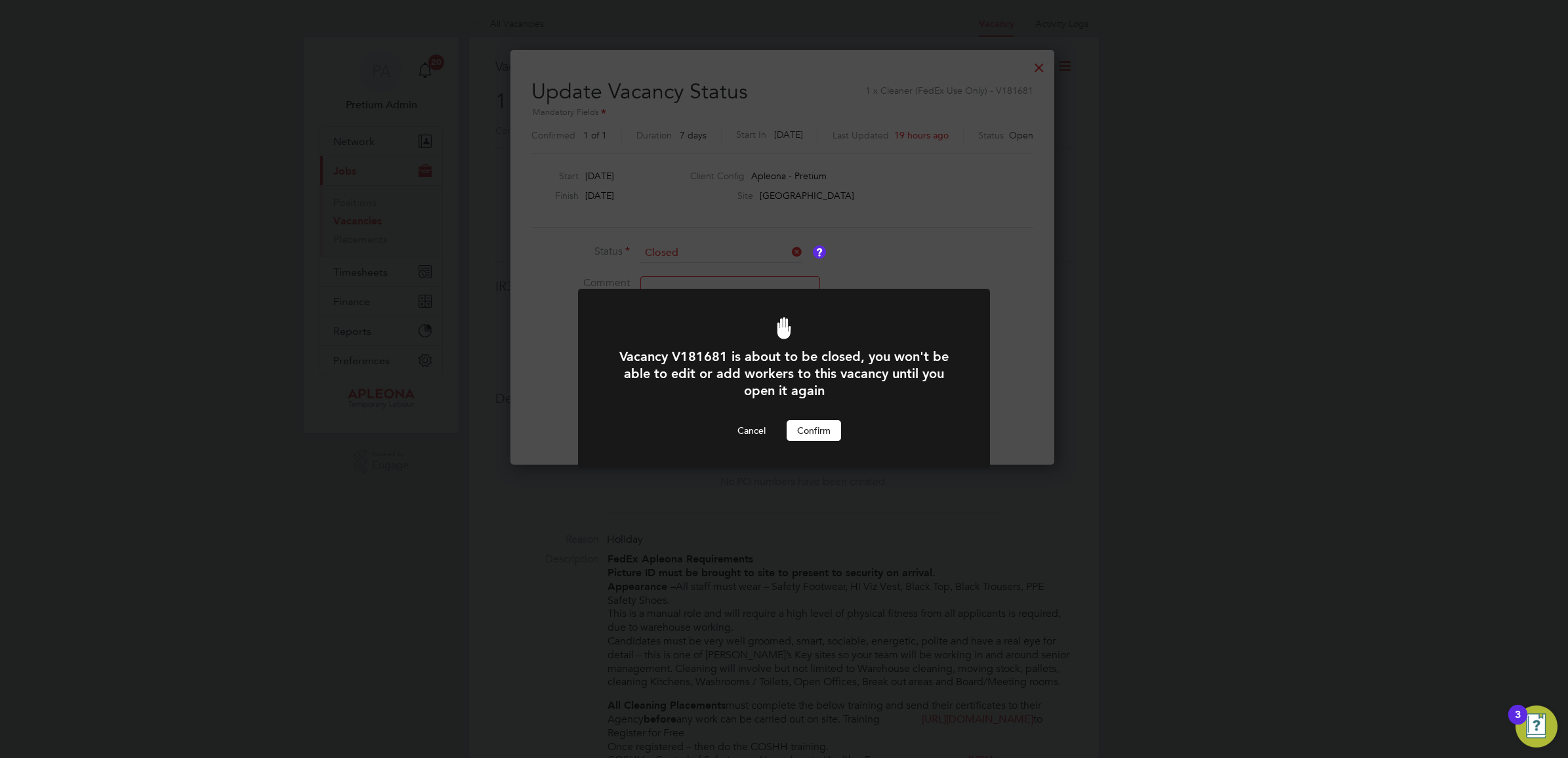
click at [821, 429] on button "Confirm" at bounding box center [813, 430] width 55 height 21
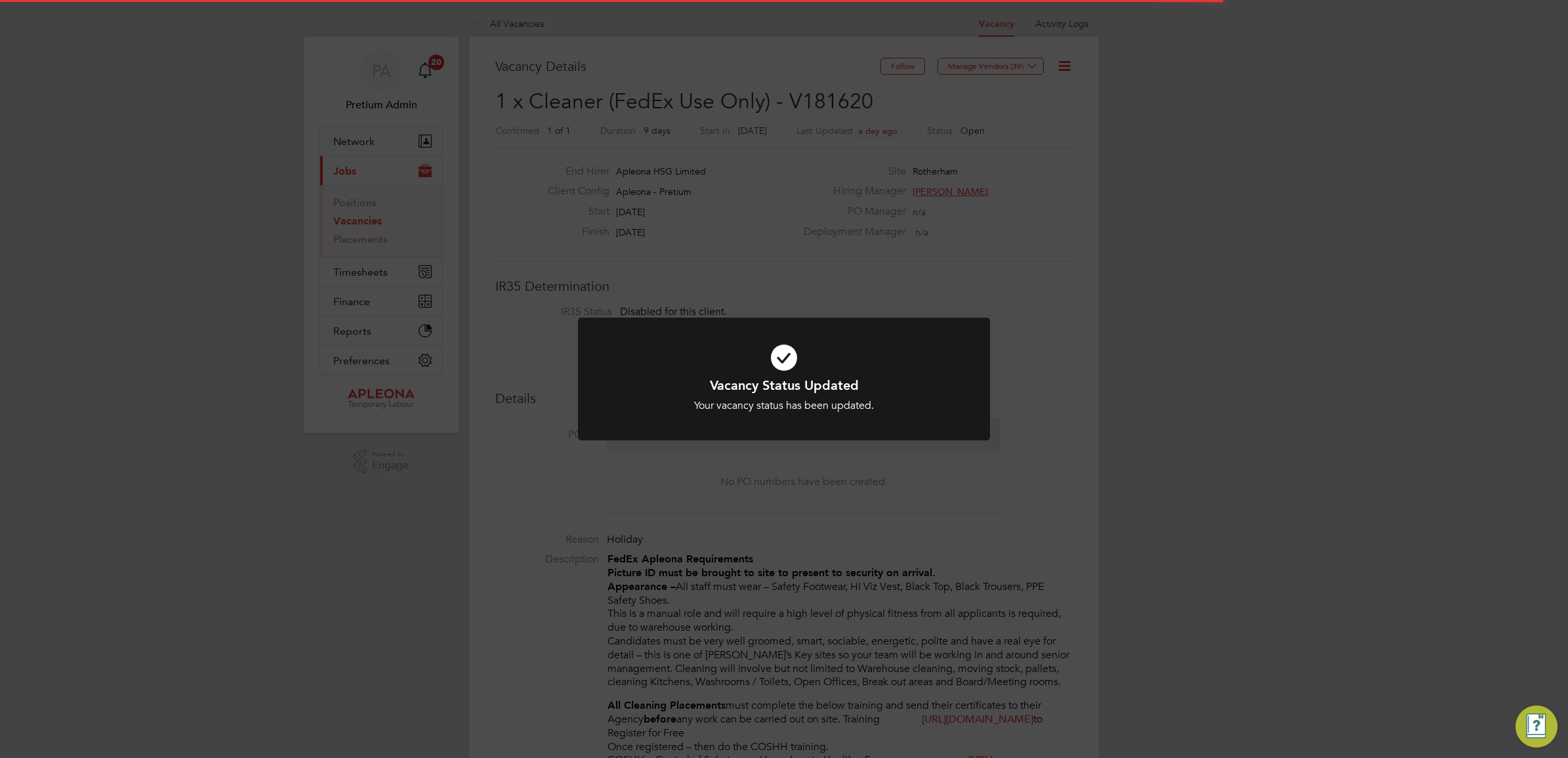
click at [897, 164] on div "Vacancy Status Updated Your vacancy status has been updated. Cancel Okay" at bounding box center [784, 379] width 1568 height 758
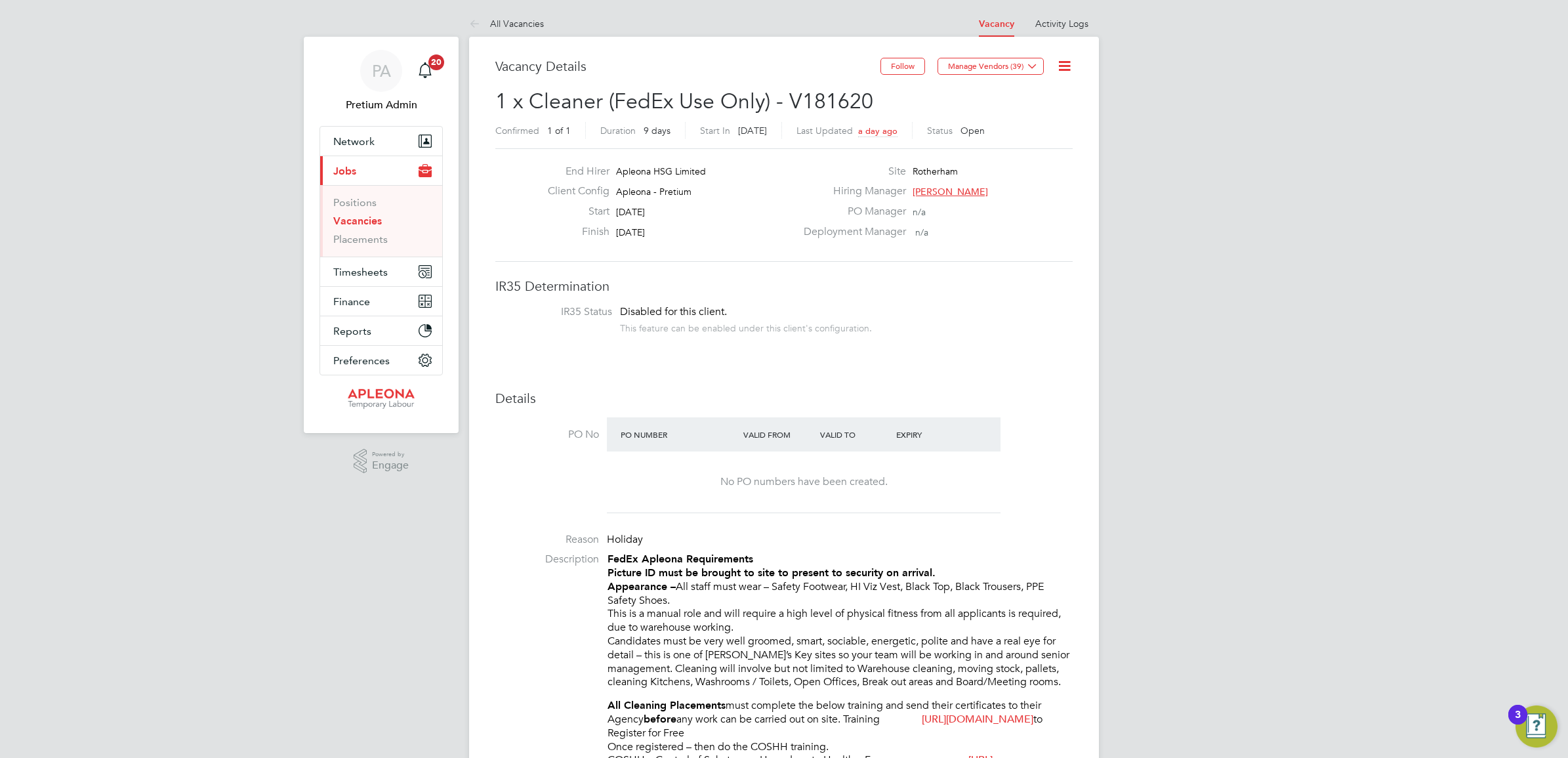
click at [1063, 58] on icon at bounding box center [1064, 65] width 16 height 16
click at [1038, 115] on li "Update Status" at bounding box center [1032, 115] width 76 height 18
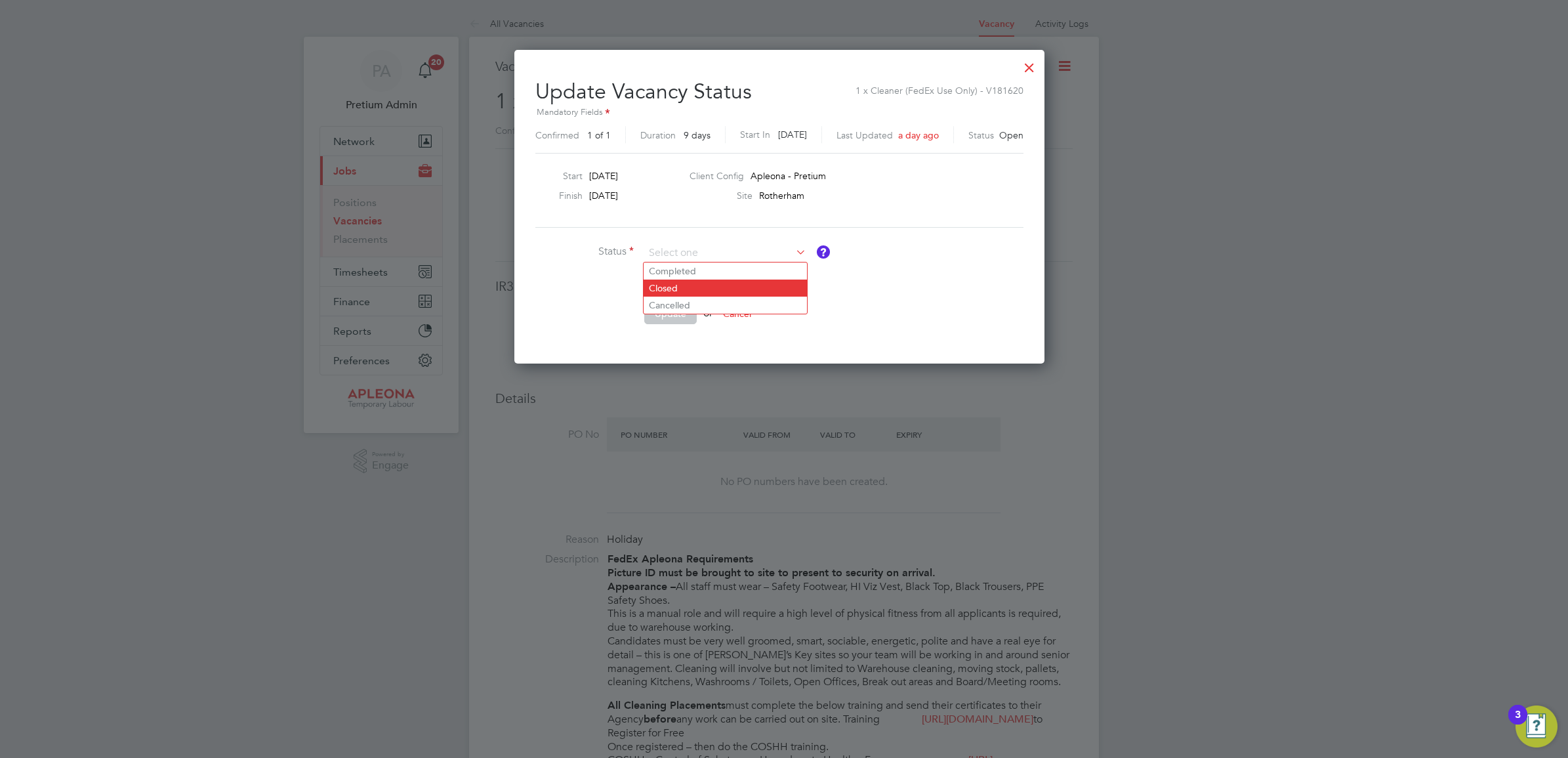
click at [674, 286] on li "Closed" at bounding box center [725, 288] width 164 height 17
type input "Closed"
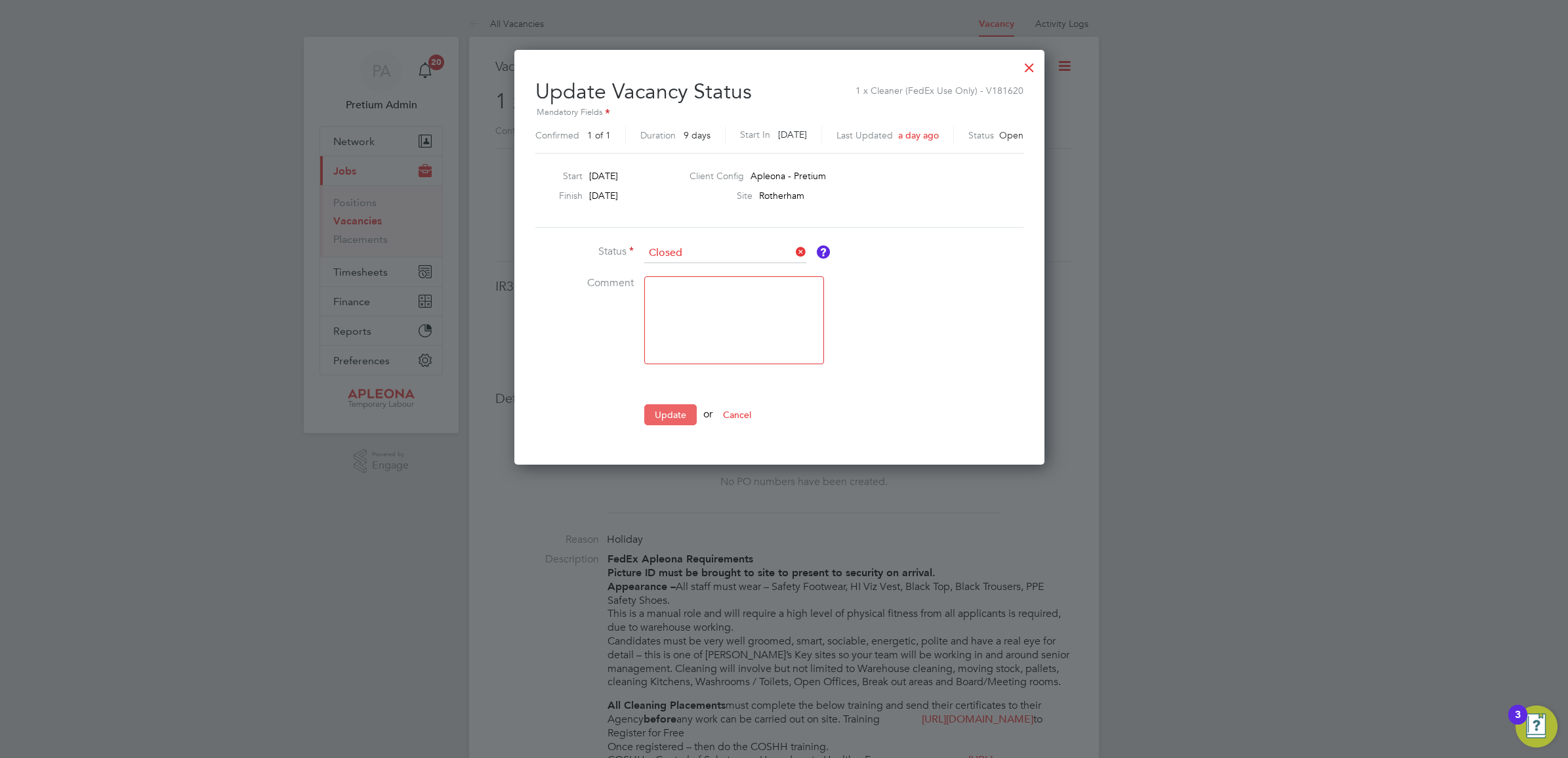
click at [677, 411] on button "Update" at bounding box center [670, 414] width 52 height 21
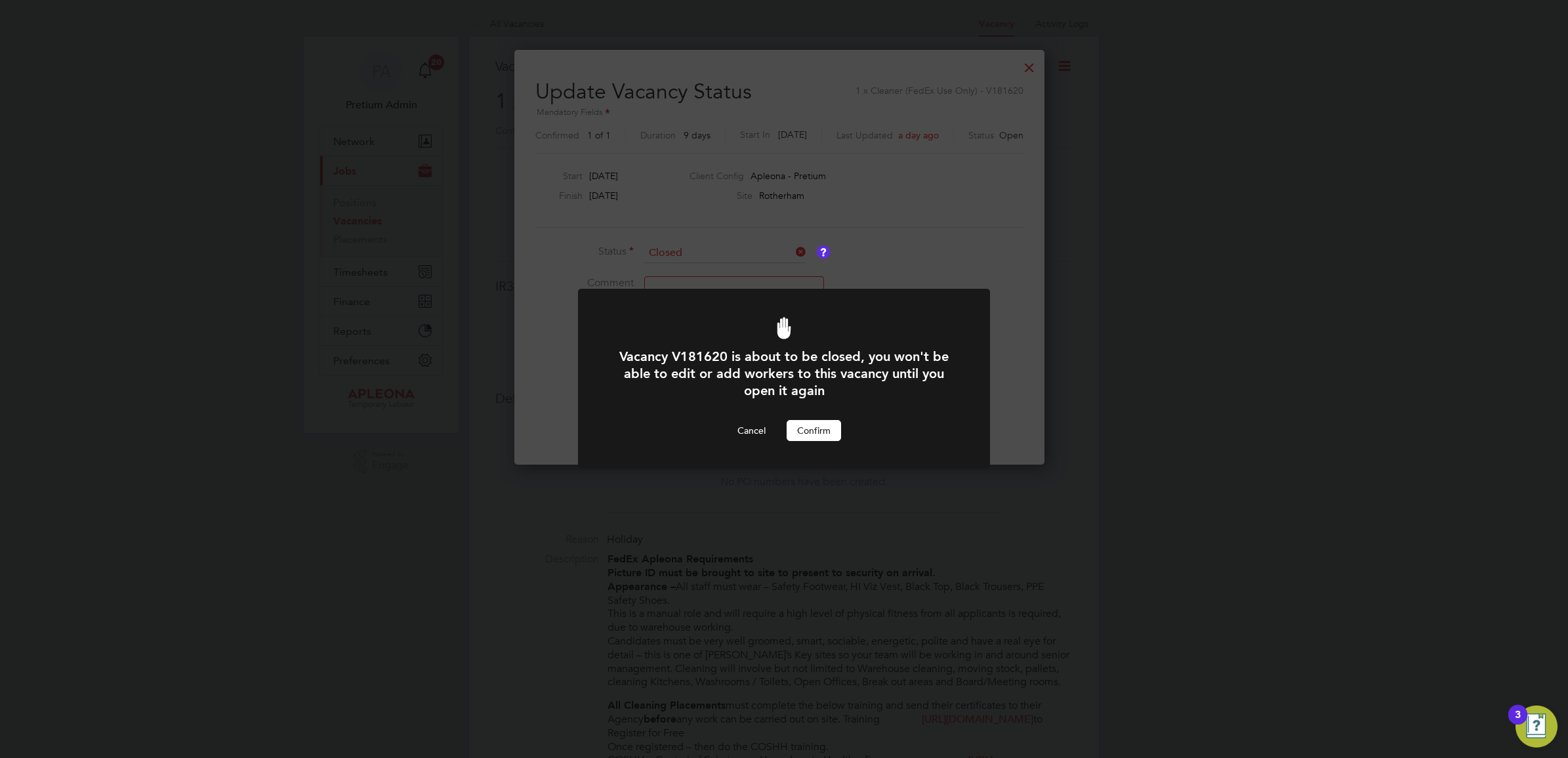
click at [812, 430] on button "Confirm" at bounding box center [813, 430] width 55 height 21
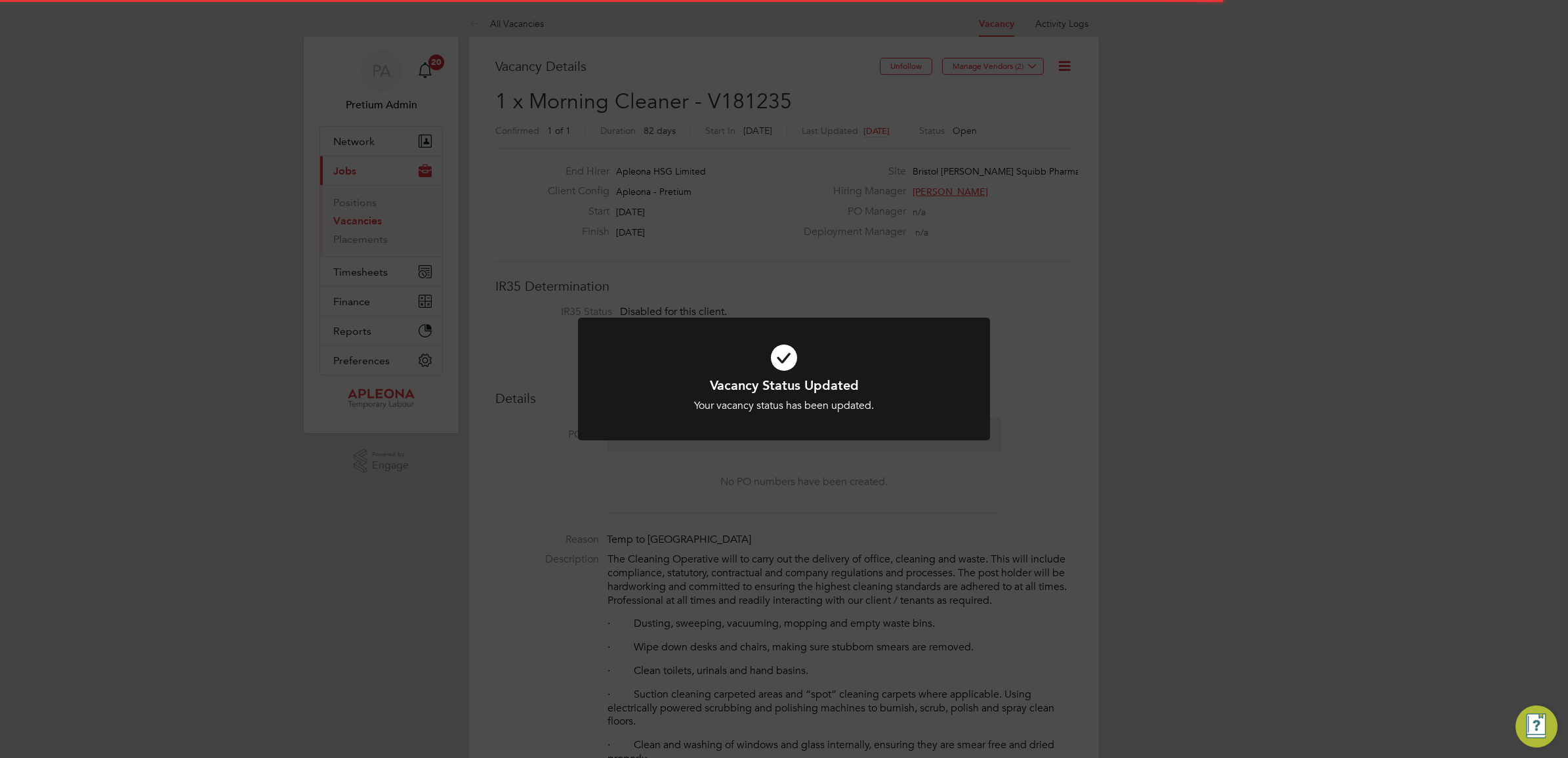
click at [1109, 223] on div "Vacancy Status Updated Your vacancy status has been updated. Cancel Okay" at bounding box center [784, 379] width 1568 height 758
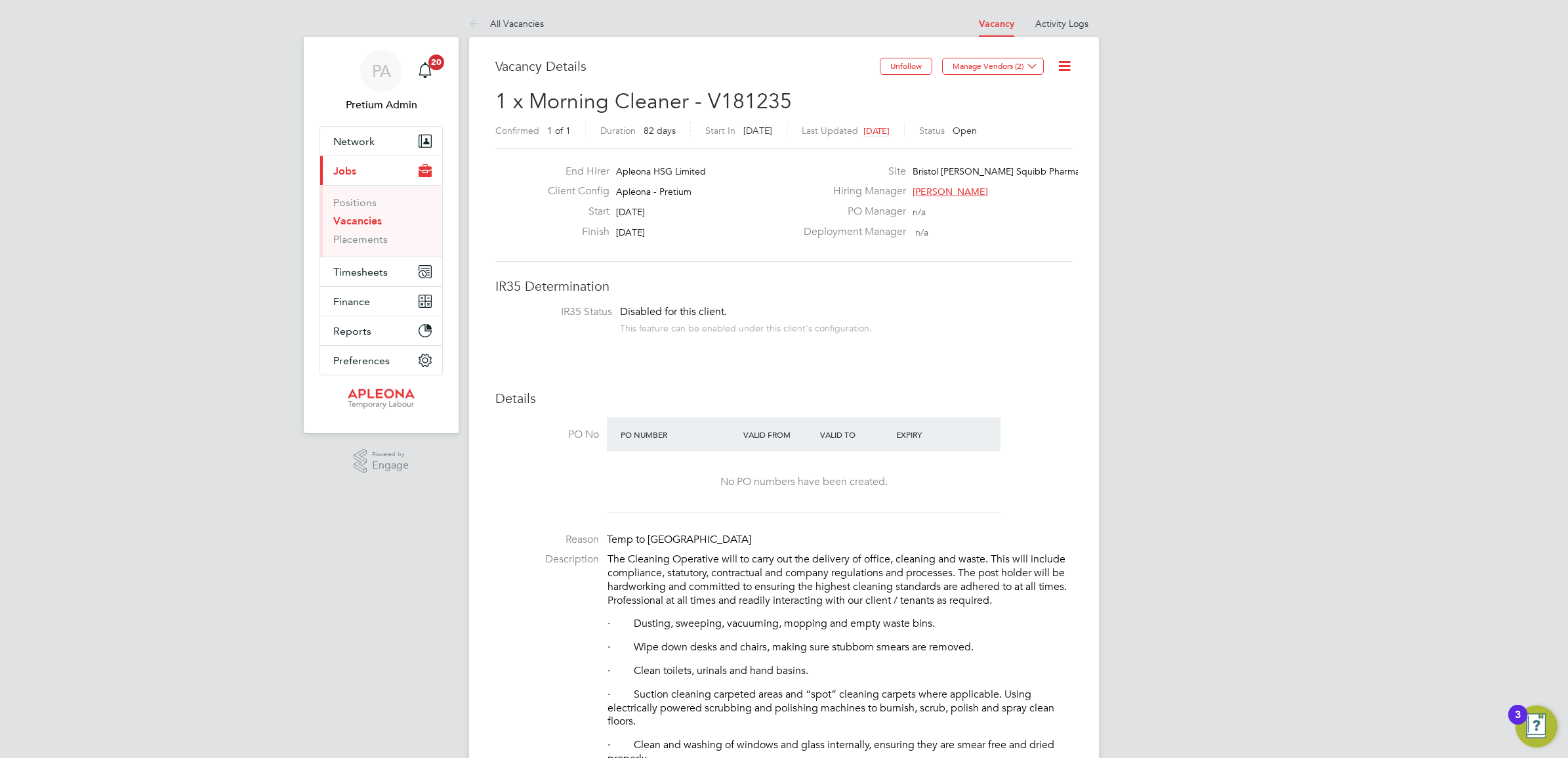
click at [1065, 65] on icon at bounding box center [1064, 65] width 16 height 16
click at [1040, 113] on li "Update Status" at bounding box center [1032, 115] width 76 height 18
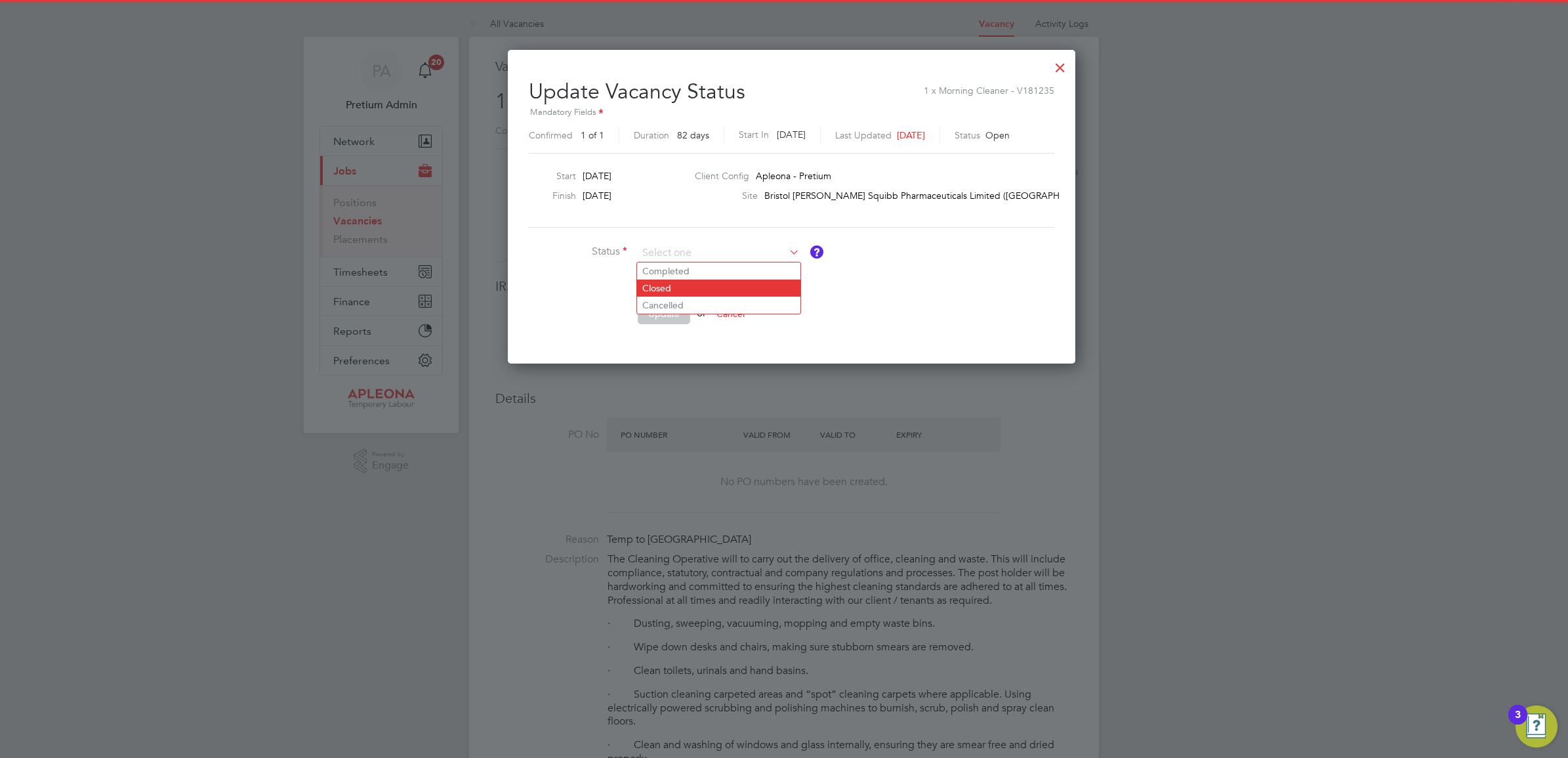
click at [678, 289] on li "Closed" at bounding box center [719, 288] width 164 height 17
type input "Closed"
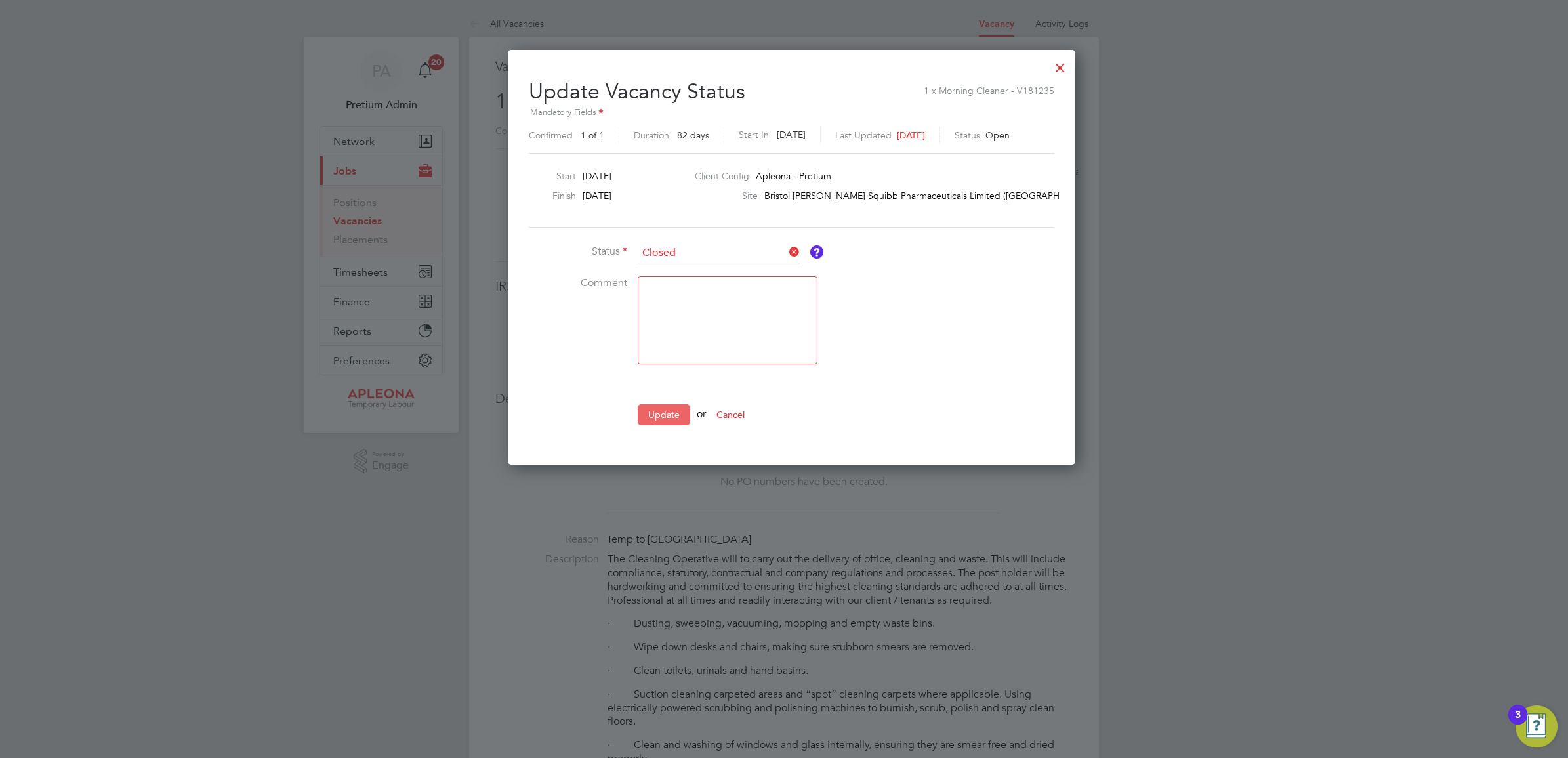
click at [661, 410] on button "Update" at bounding box center [664, 414] width 52 height 21
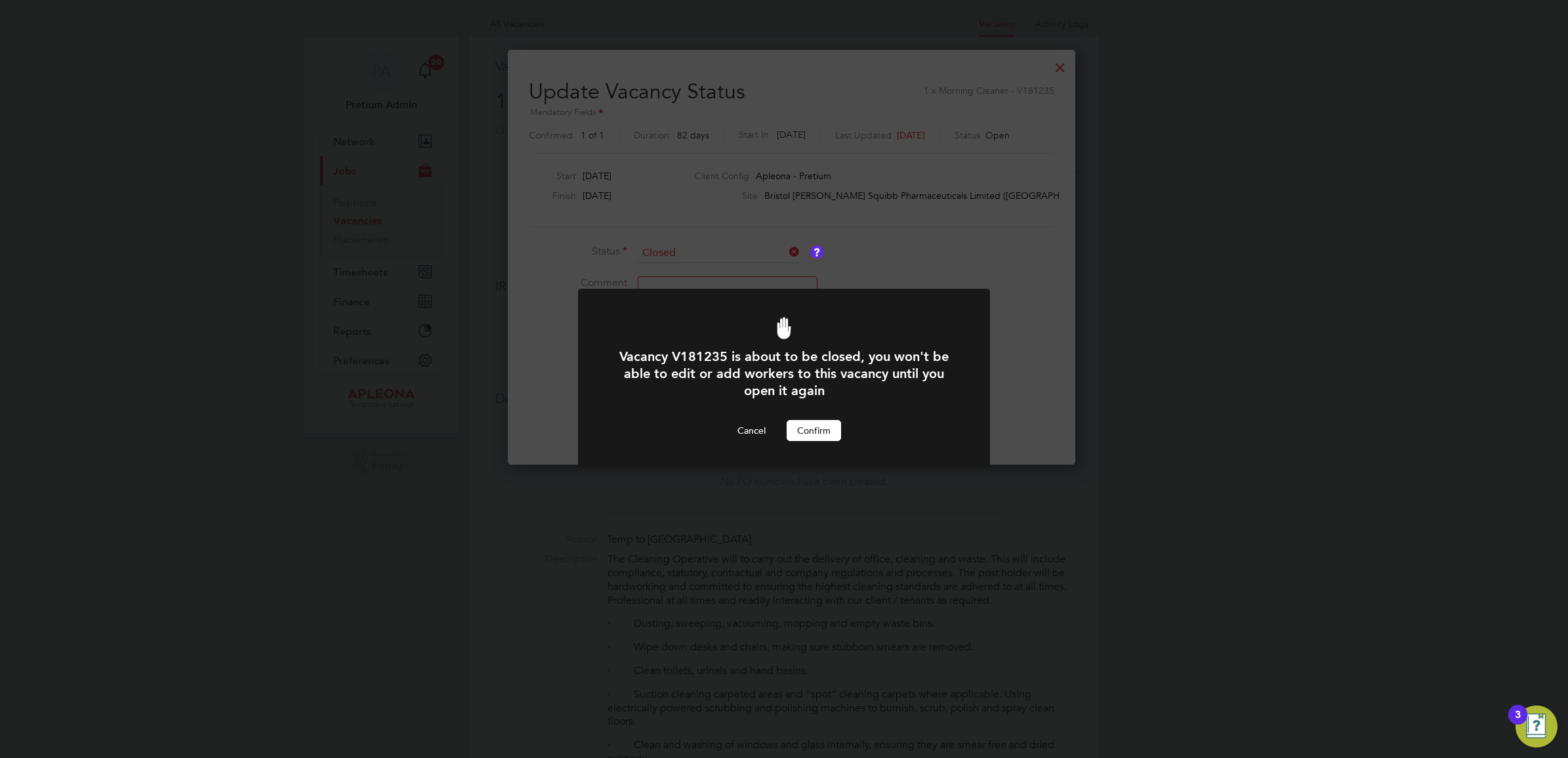
click at [814, 424] on button "Confirm" at bounding box center [813, 430] width 55 height 21
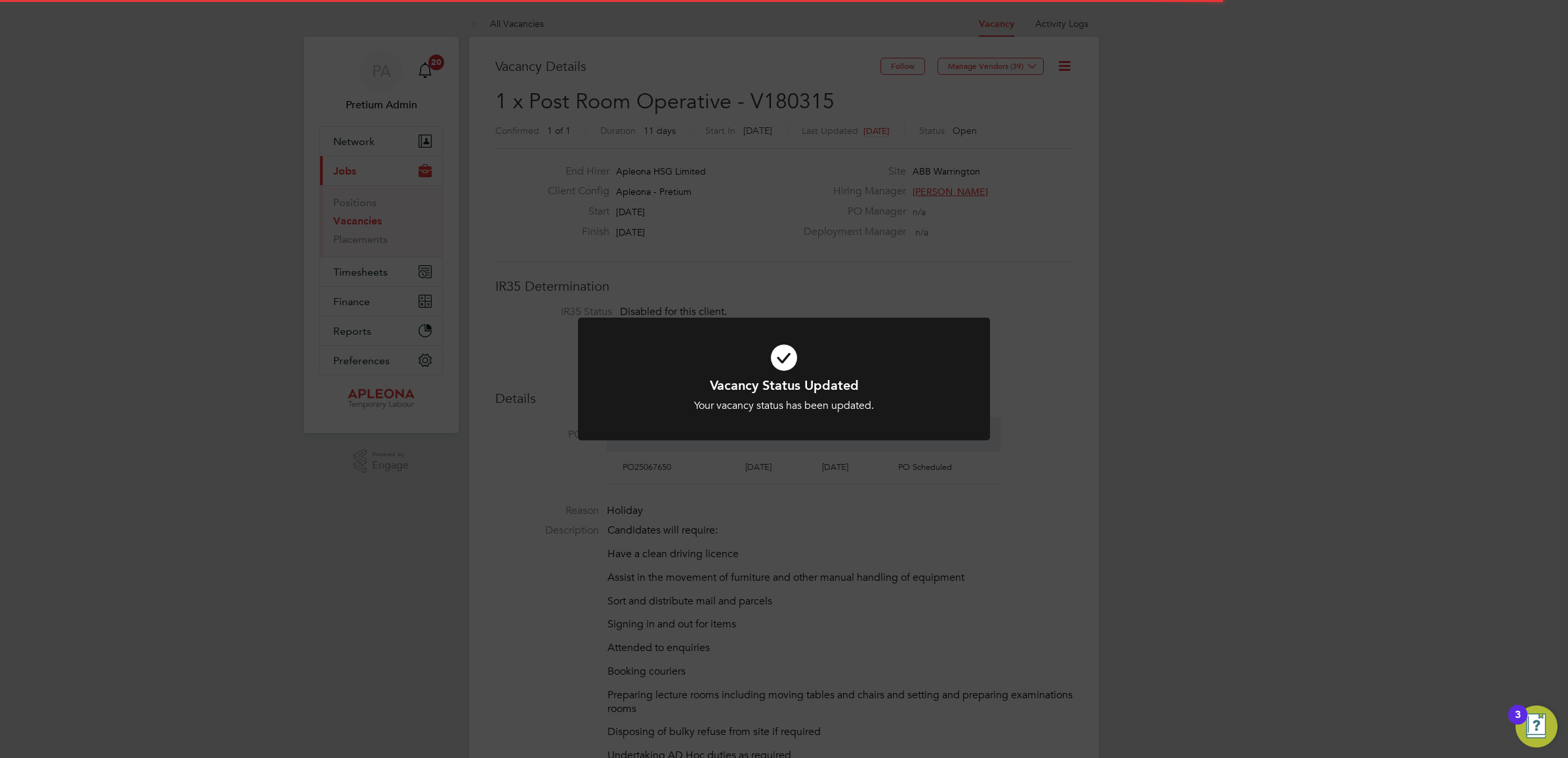
drag, startPoint x: 796, startPoint y: 234, endPoint x: 863, endPoint y: 267, distance: 74.7
click at [863, 260] on div "Vacancy Status Updated Your vacancy status has been updated. Cancel Okay" at bounding box center [784, 379] width 1568 height 758
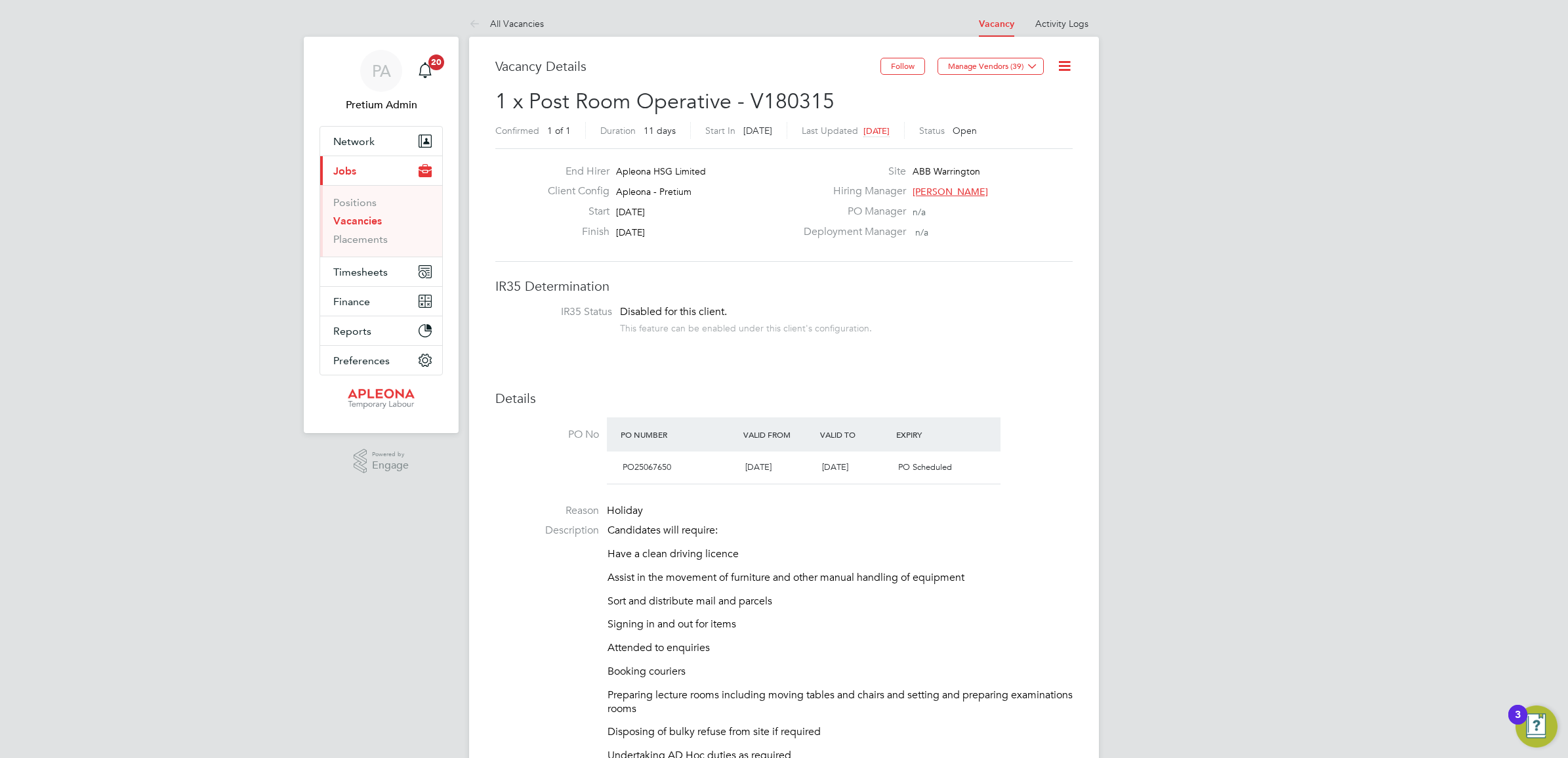
click at [1061, 65] on icon at bounding box center [1064, 65] width 16 height 16
click at [1042, 115] on li "Update Status" at bounding box center [1032, 115] width 76 height 18
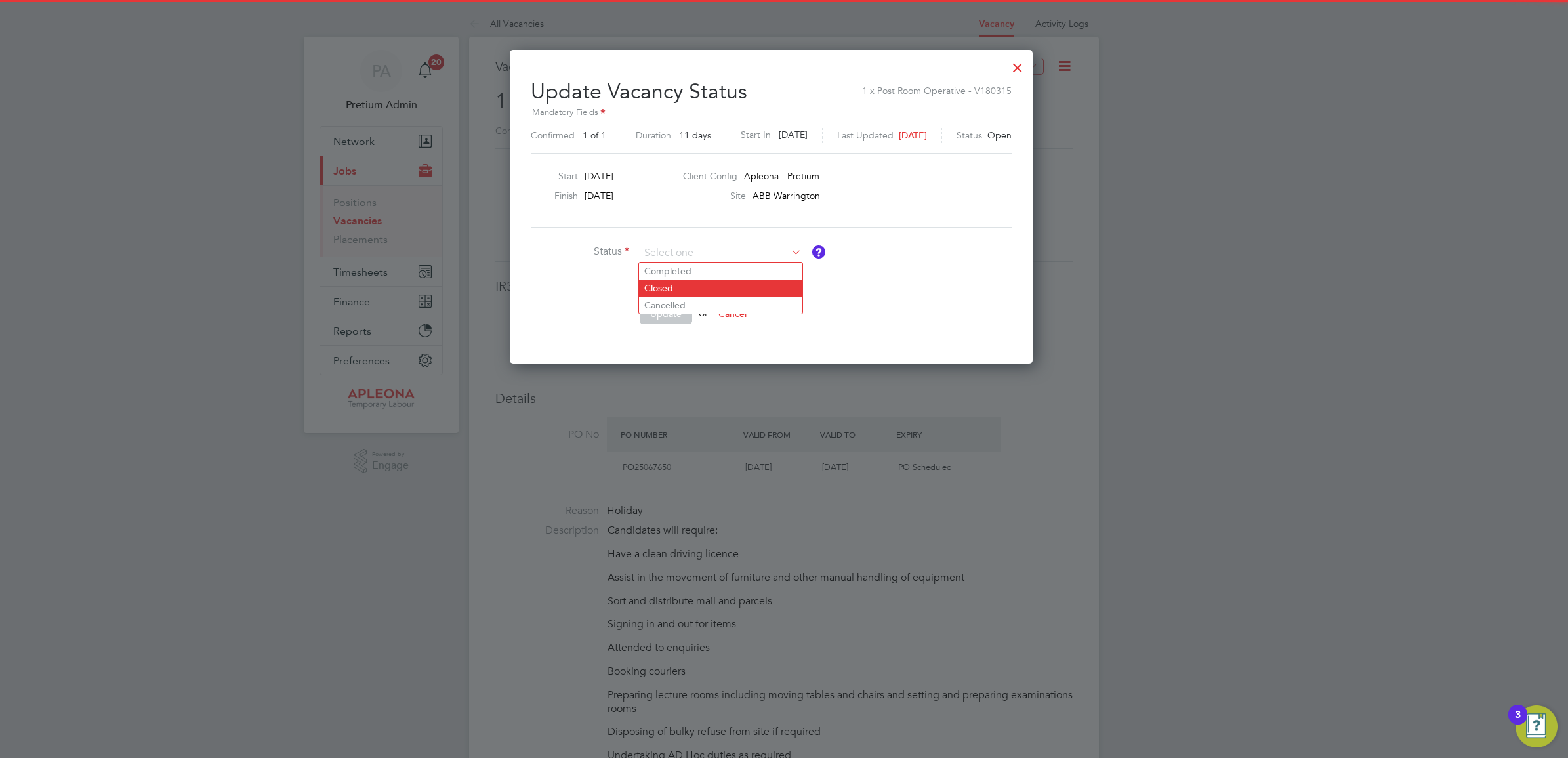
click at [687, 283] on li "Closed" at bounding box center [720, 288] width 164 height 17
type input "Closed"
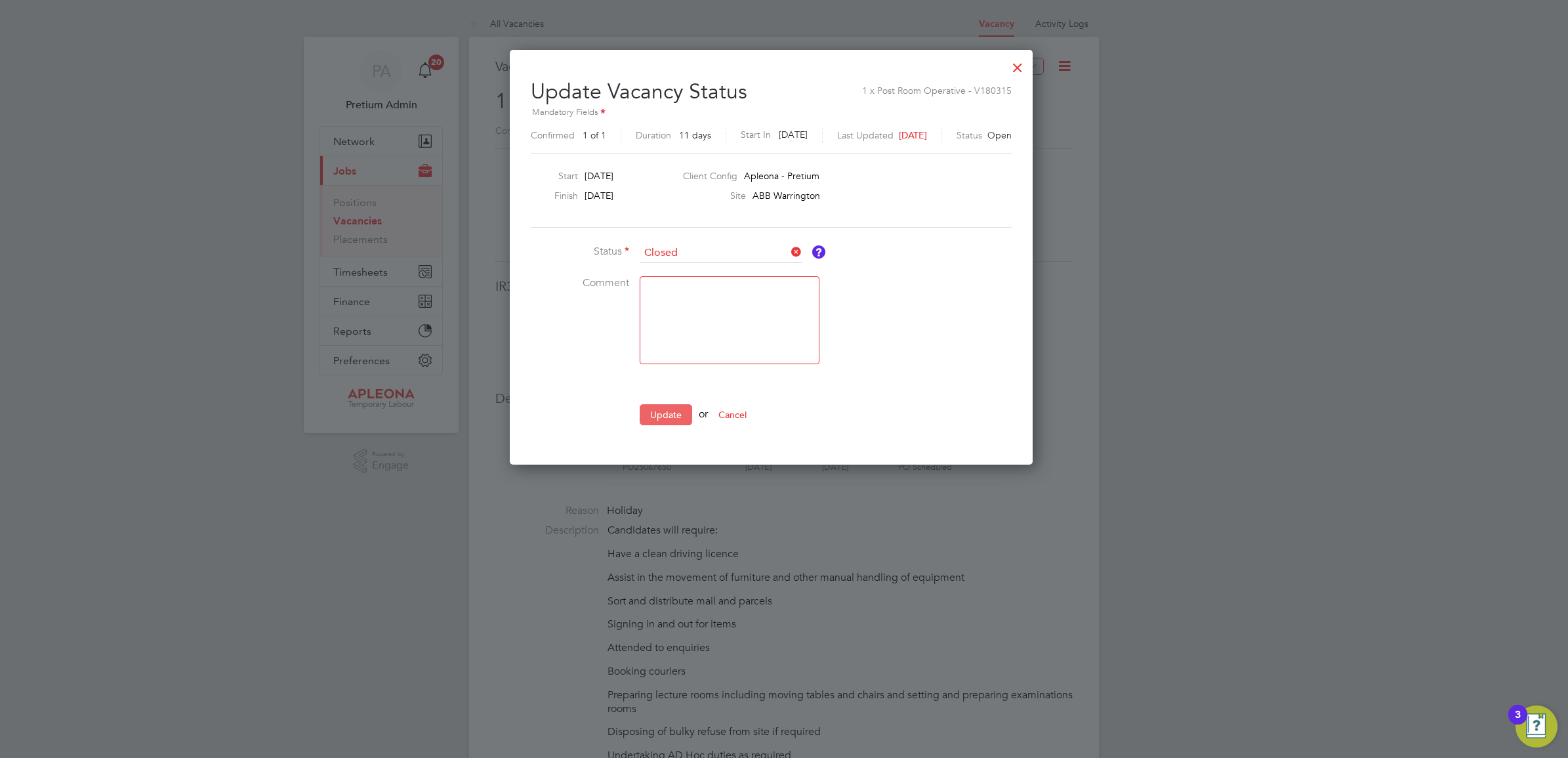
click at [665, 418] on button "Update" at bounding box center [666, 414] width 52 height 21
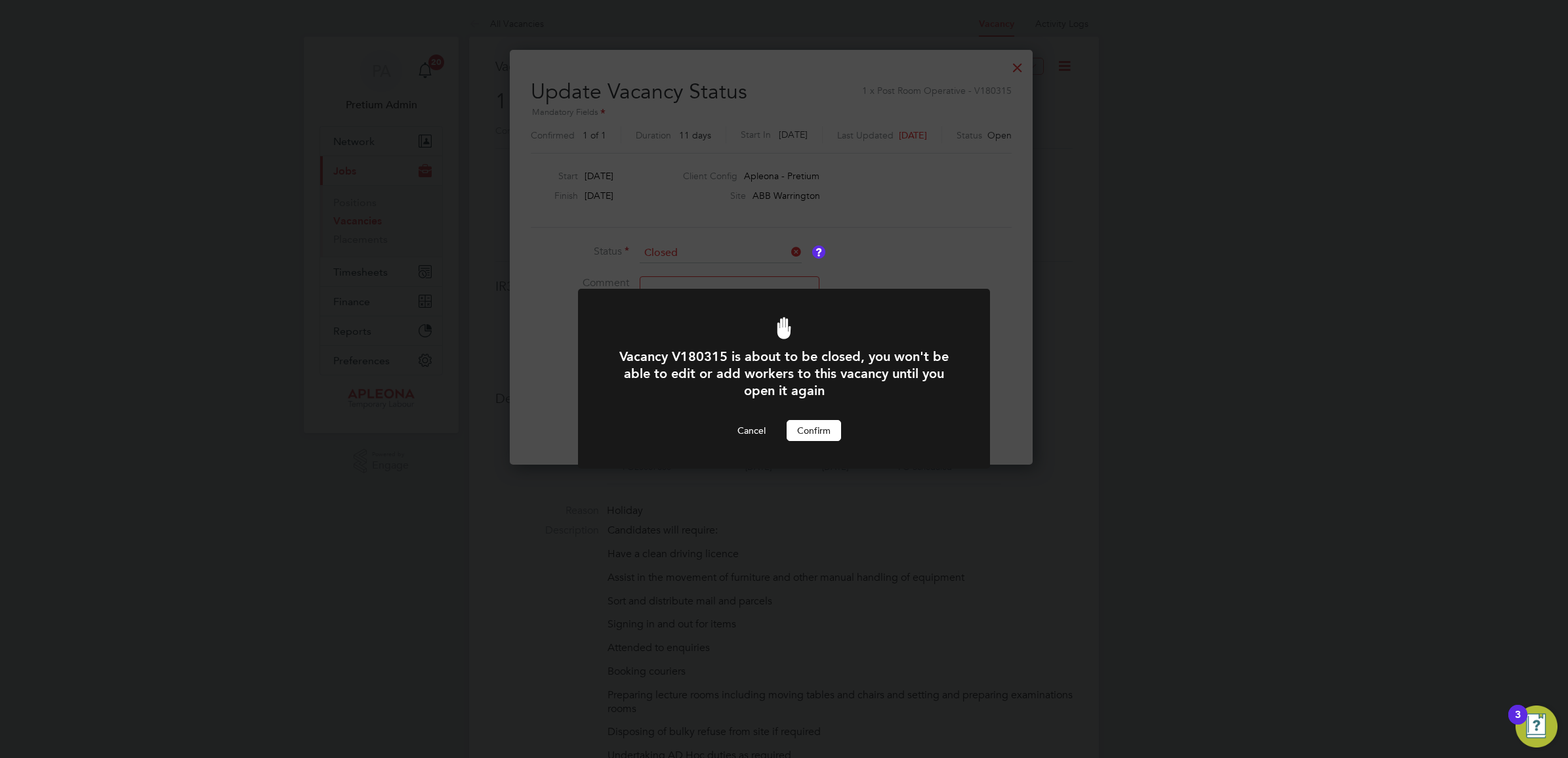
click at [827, 426] on button "Confirm" at bounding box center [813, 430] width 55 height 21
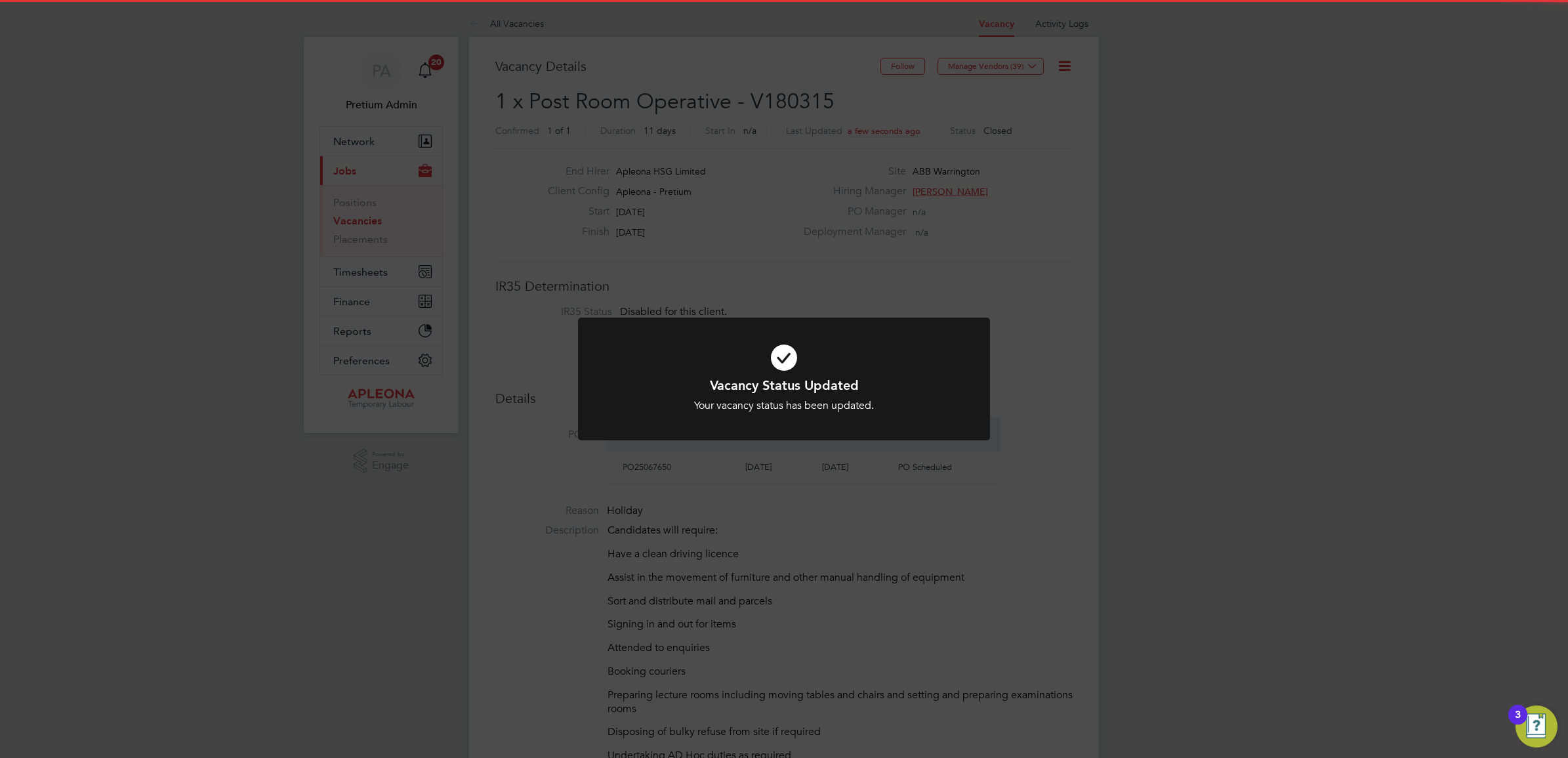
click at [825, 300] on div "Vacancy Status Updated Your vacancy status has been updated. Cancel Okay" at bounding box center [784, 379] width 1568 height 758
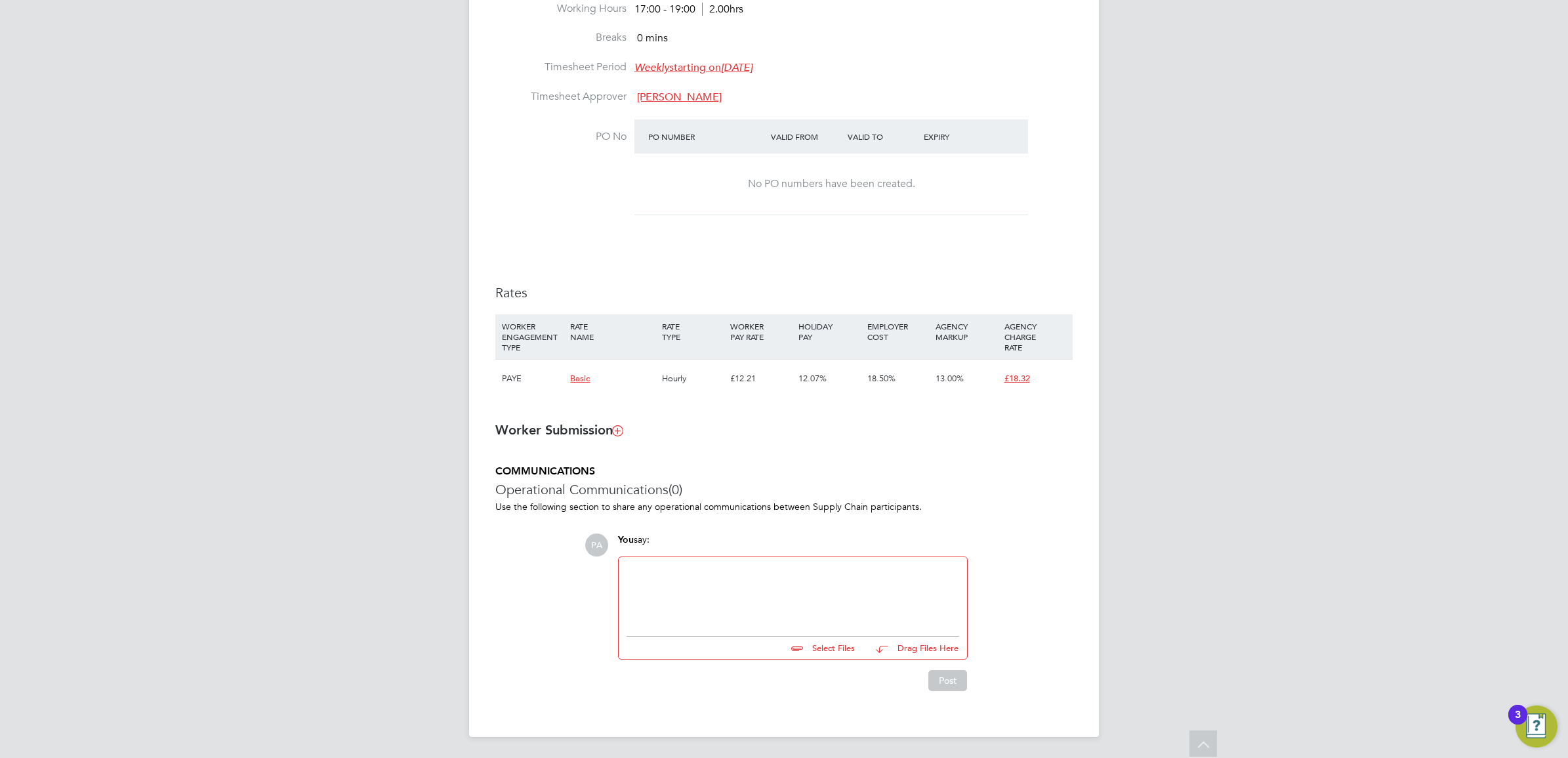
click at [687, 604] on div at bounding box center [792, 593] width 332 height 56
drag, startPoint x: 937, startPoint y: 593, endPoint x: 359, endPoint y: 547, distance: 579.8
click at [369, 548] on div "PA Pretium Admin Notifications 20 Applications: Network Team Members Businesses…" at bounding box center [784, 82] width 1568 height 1350
copy div "Please start workers placement by COb or it will be abandoned"
click at [942, 678] on button "Post" at bounding box center [948, 680] width 38 height 21
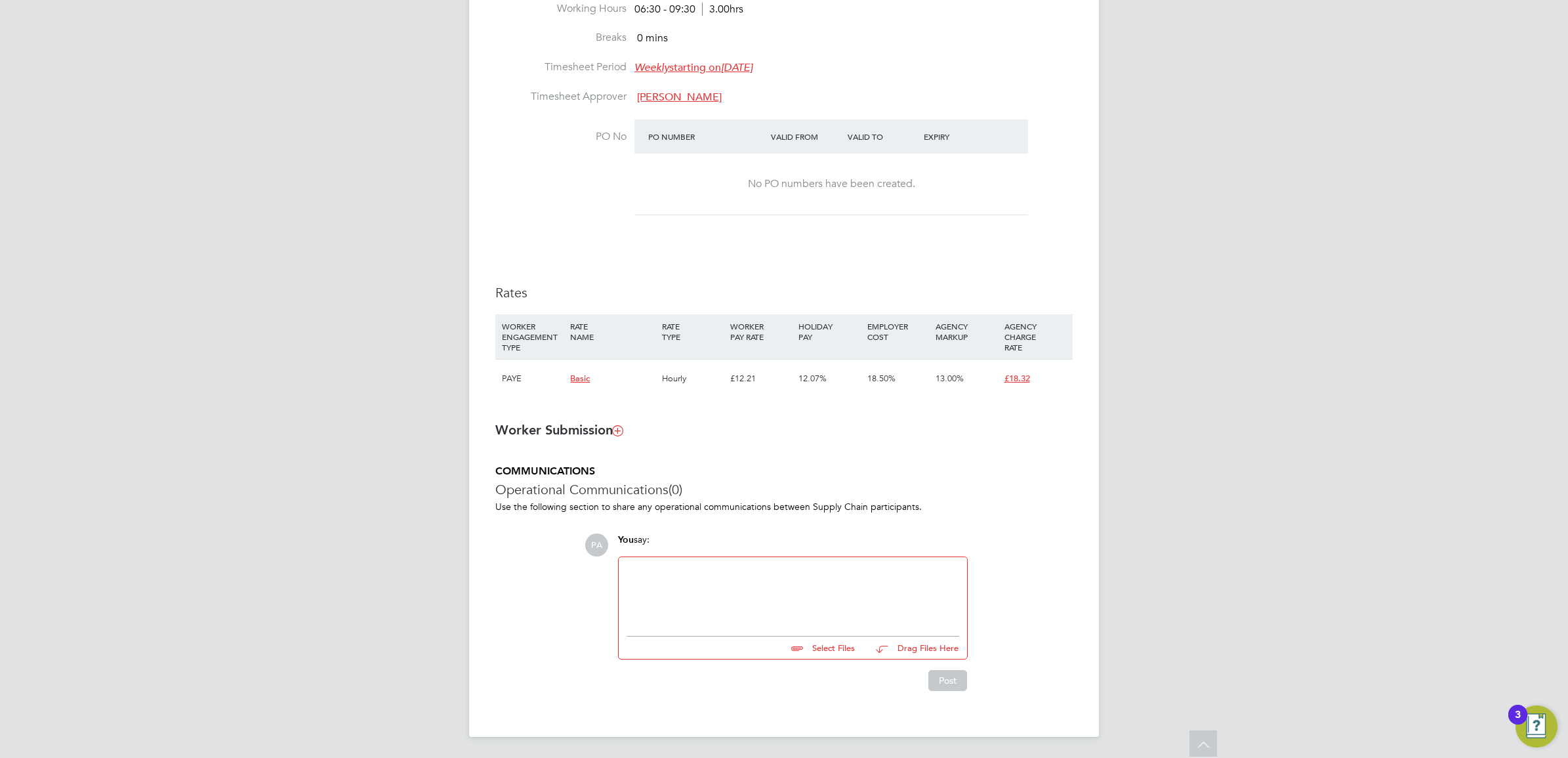
click at [719, 581] on div at bounding box center [792, 593] width 332 height 56
paste div
click at [949, 684] on button "Post" at bounding box center [948, 680] width 38 height 21
drag, startPoint x: 719, startPoint y: 592, endPoint x: 719, endPoint y: 602, distance: 10.0
click at [719, 602] on div at bounding box center [792, 593] width 332 height 56
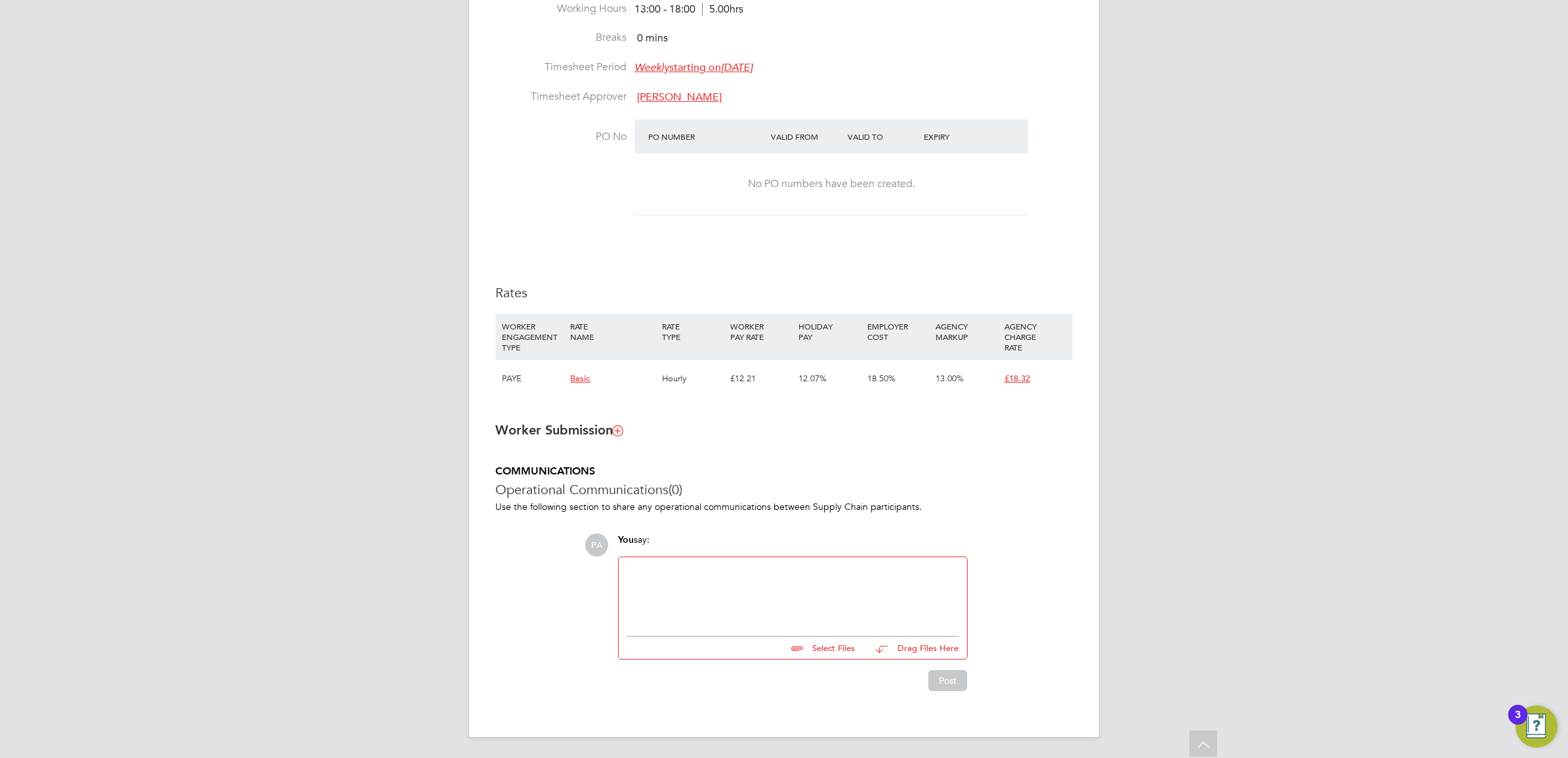
paste div
click at [943, 680] on button "Post" at bounding box center [948, 680] width 38 height 21
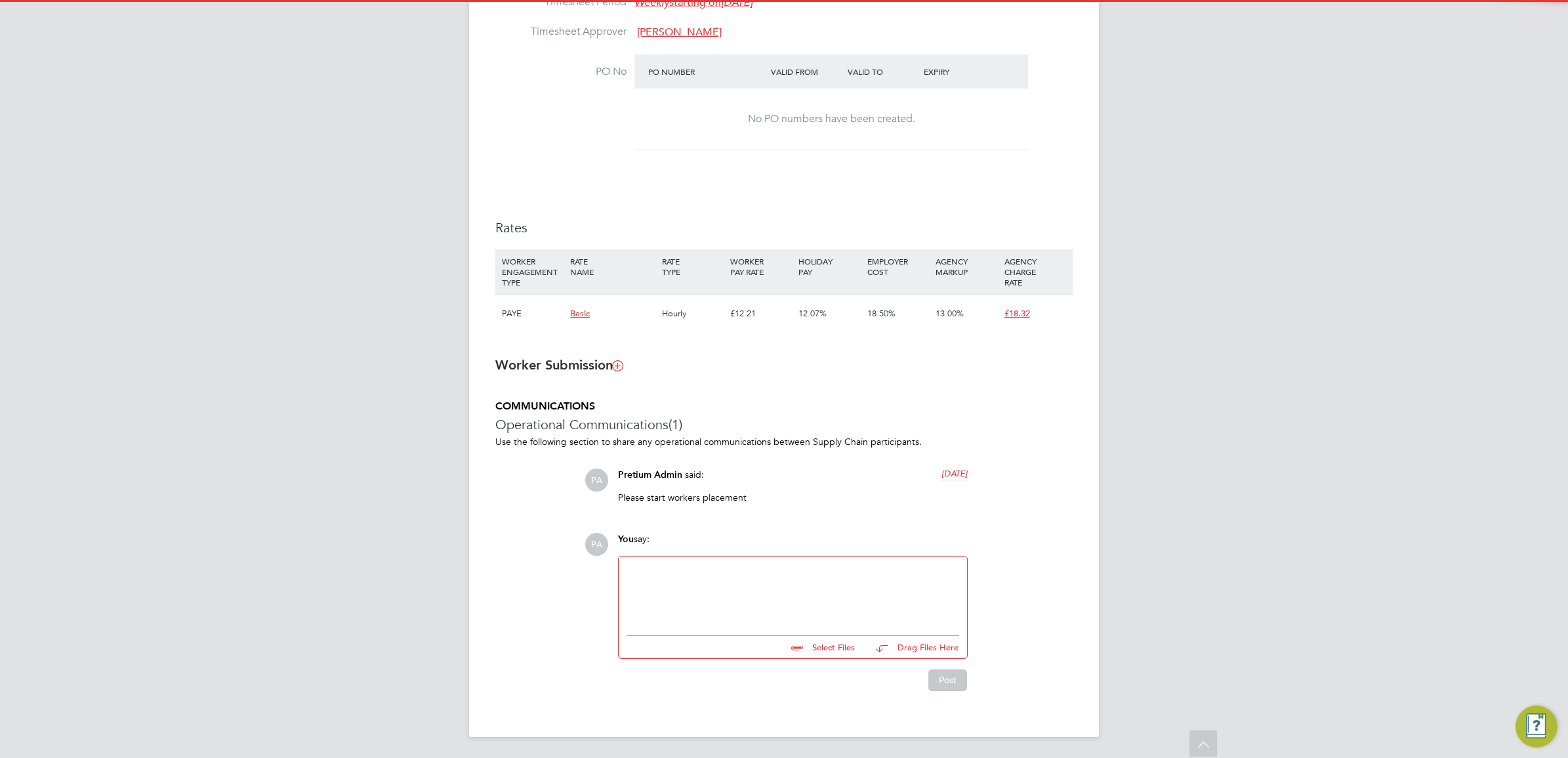
click at [762, 584] on div at bounding box center [792, 592] width 332 height 56
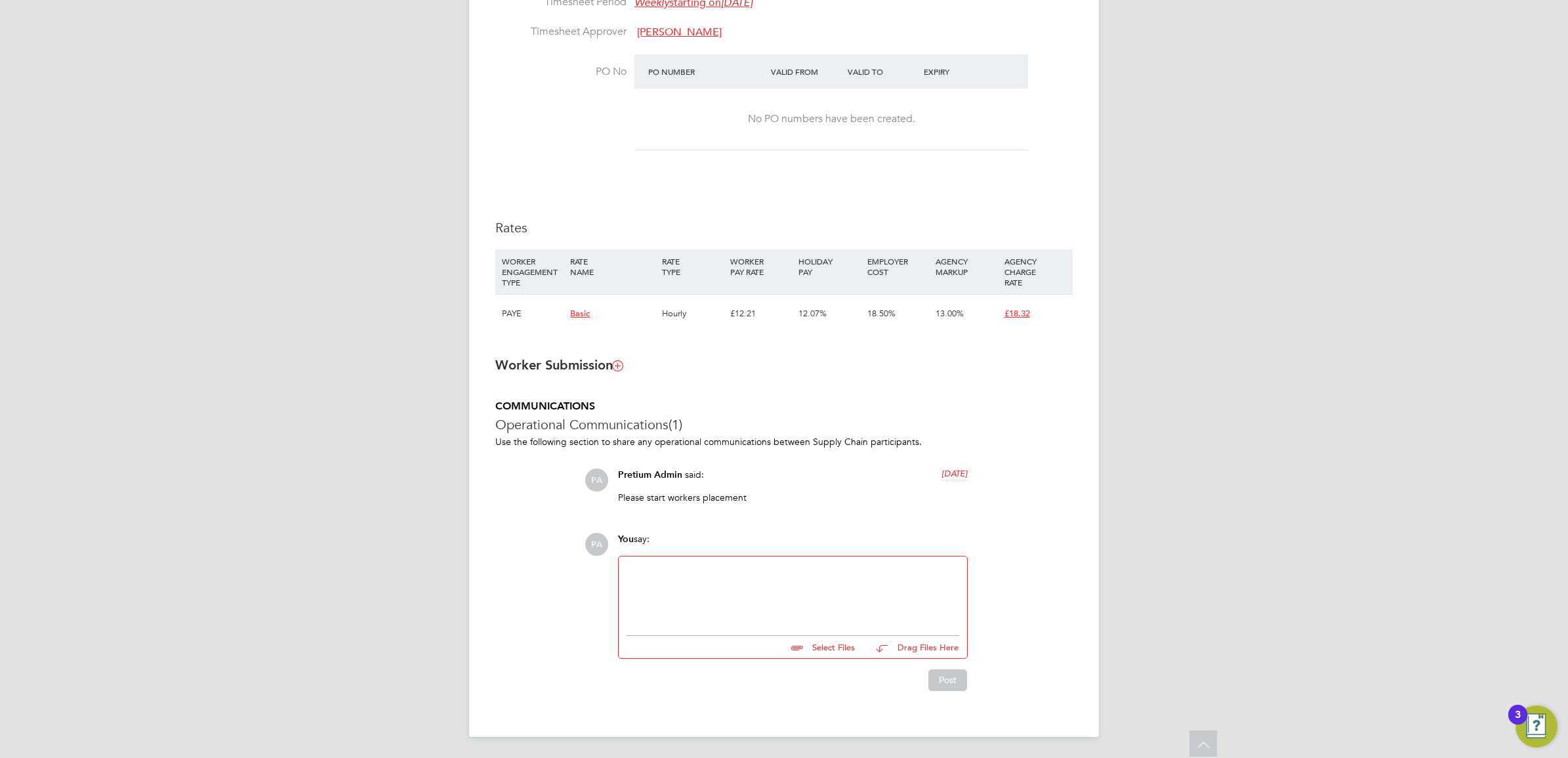
paste div
click at [943, 677] on button "Post" at bounding box center [948, 680] width 38 height 21
click at [742, 581] on div at bounding box center [792, 592] width 332 height 56
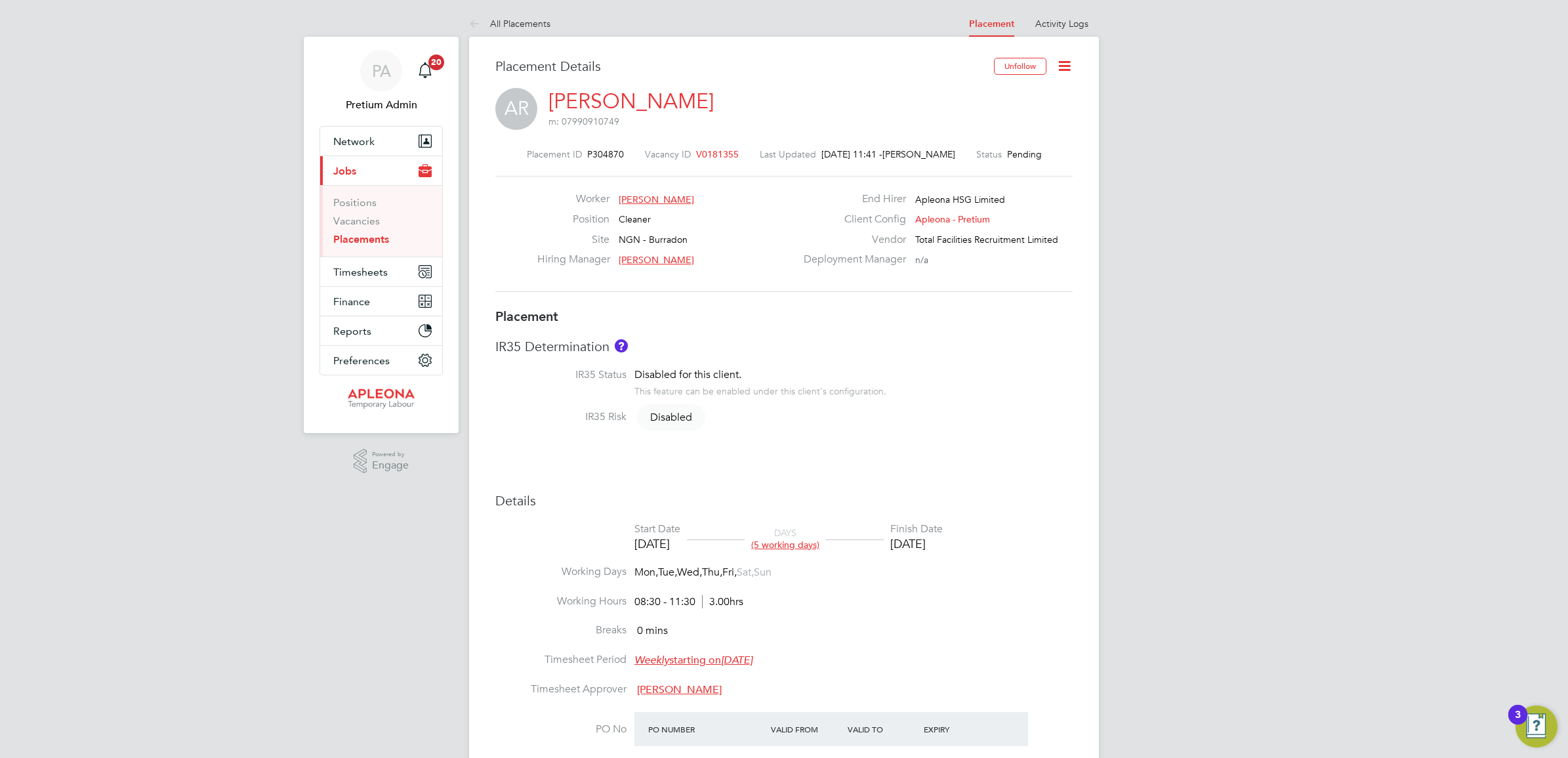
click at [1062, 68] on icon at bounding box center [1064, 65] width 16 height 16
click at [969, 192] on li "Abandon" at bounding box center [1003, 197] width 135 height 18
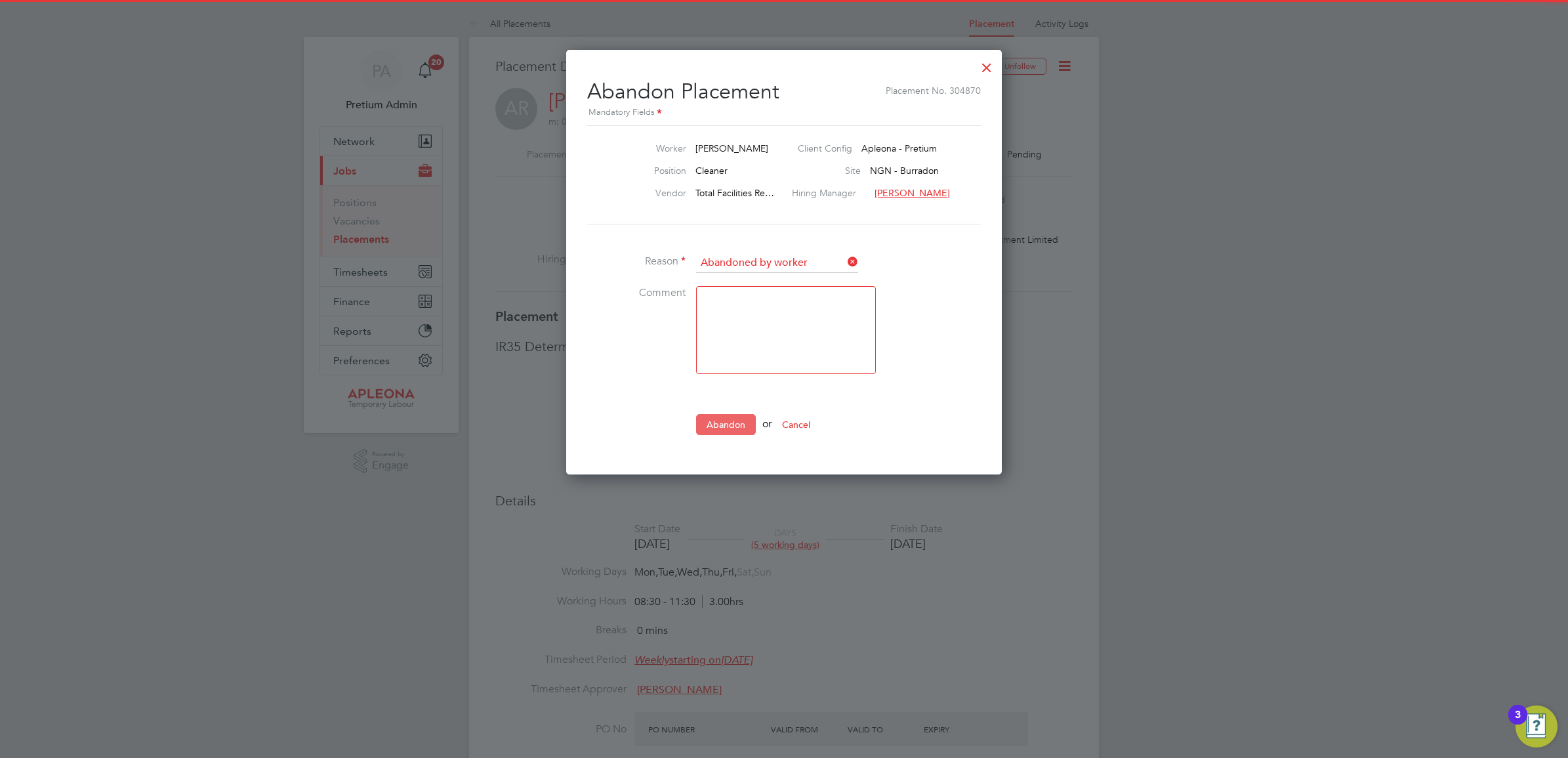
click at [710, 418] on button "Abandon" at bounding box center [726, 424] width 60 height 21
